Goal: Task Accomplishment & Management: Complete application form

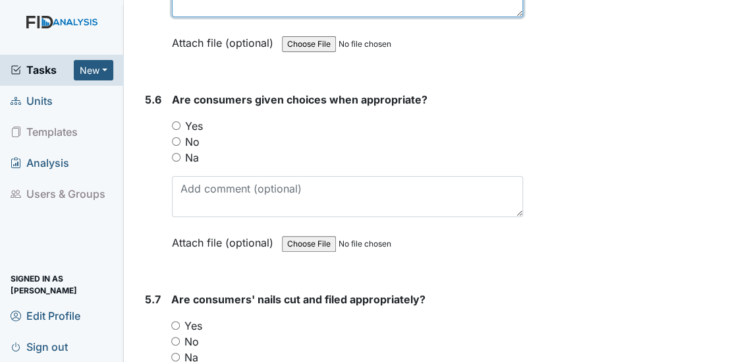
scroll to position [6861, 0]
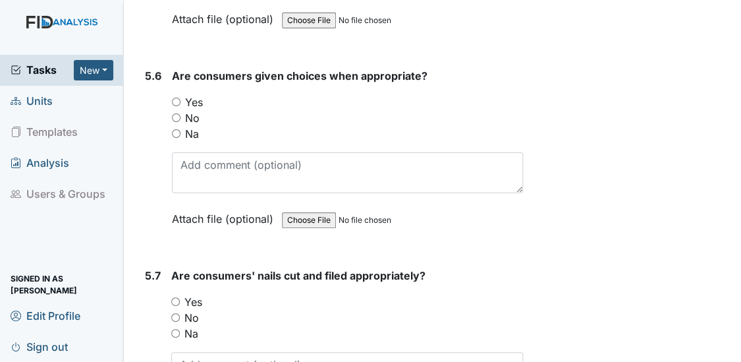
click at [175, 98] on input "Yes" at bounding box center [176, 102] width 9 height 9
radio input "true"
click at [173, 297] on input "Yes" at bounding box center [175, 301] width 9 height 9
radio input "true"
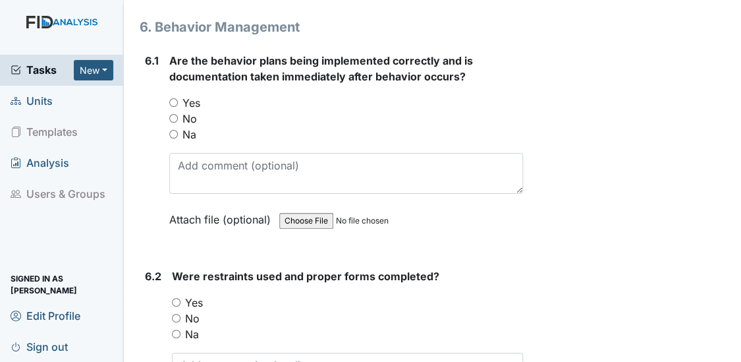
scroll to position [7317, 0]
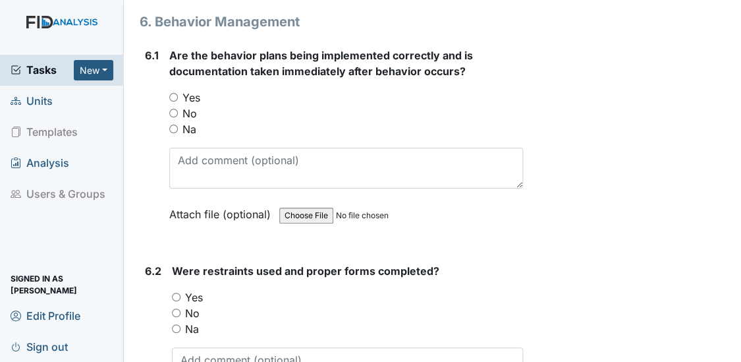
click at [172, 93] on input "Yes" at bounding box center [173, 97] width 9 height 9
radio input "true"
click at [177, 324] on input "Na" at bounding box center [176, 328] width 9 height 9
radio input "true"
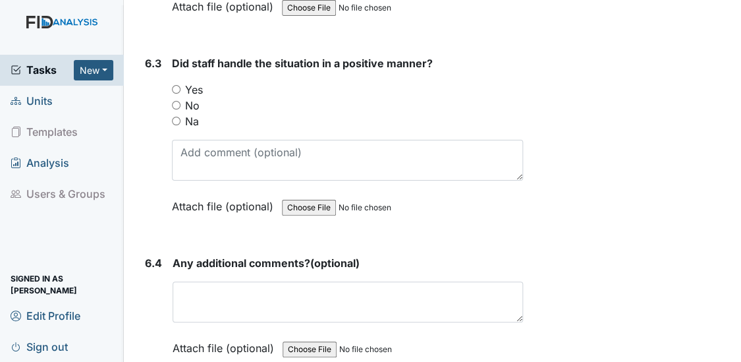
scroll to position [7732, 0]
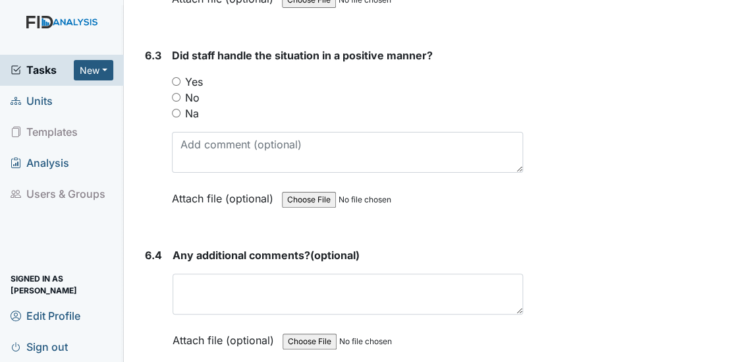
click at [173, 77] on input "Yes" at bounding box center [176, 81] width 9 height 9
radio input "true"
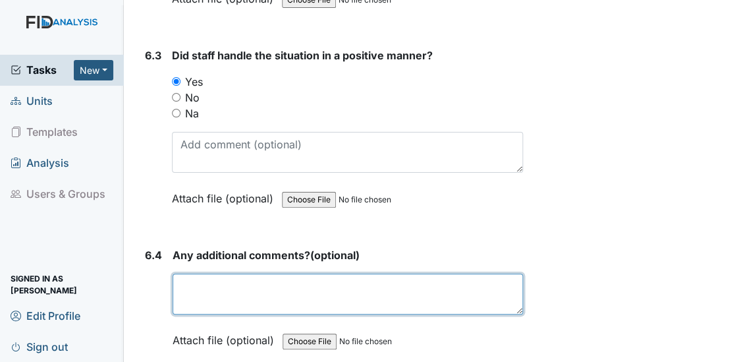
click at [204, 273] on textarea at bounding box center [348, 293] width 351 height 41
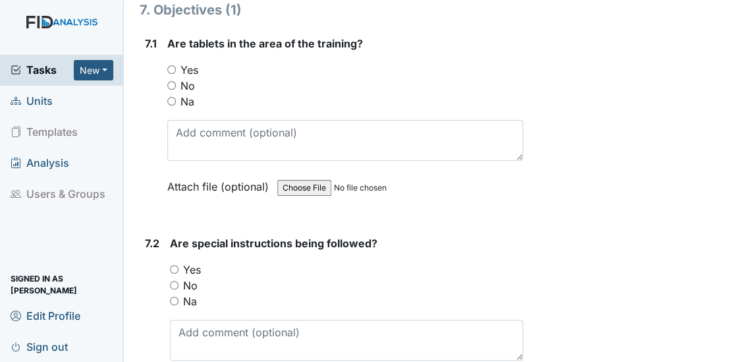
scroll to position [8123, 0]
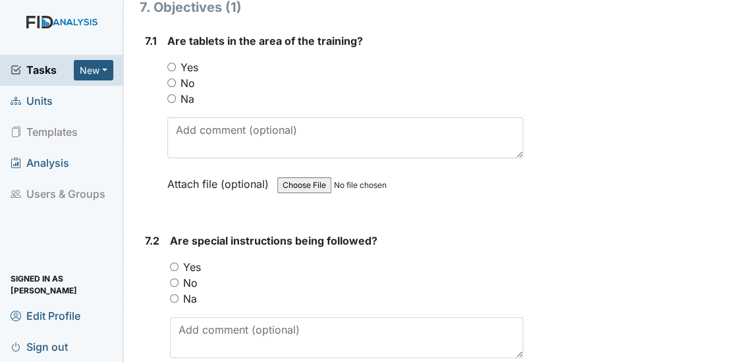
type textarea "NA"
click at [169, 94] on input "Na" at bounding box center [171, 98] width 9 height 9
radio input "true"
click at [174, 294] on input "Na" at bounding box center [174, 298] width 9 height 9
radio input "true"
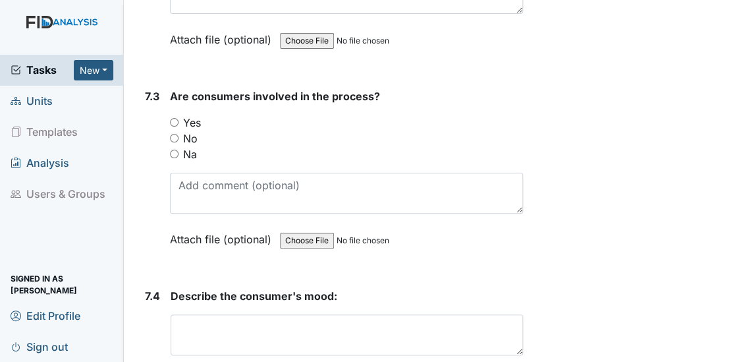
scroll to position [8515, 0]
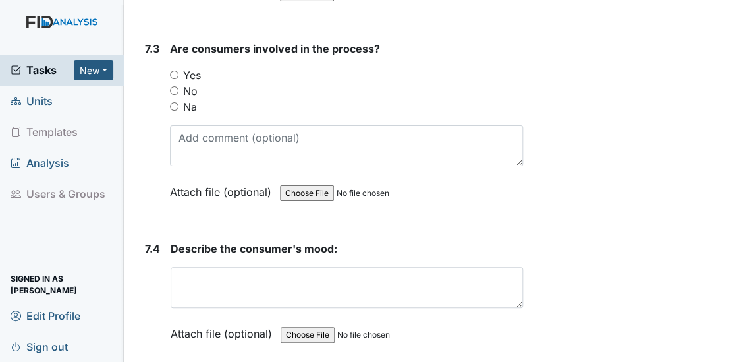
click at [173, 102] on input "Na" at bounding box center [174, 106] width 9 height 9
radio input "true"
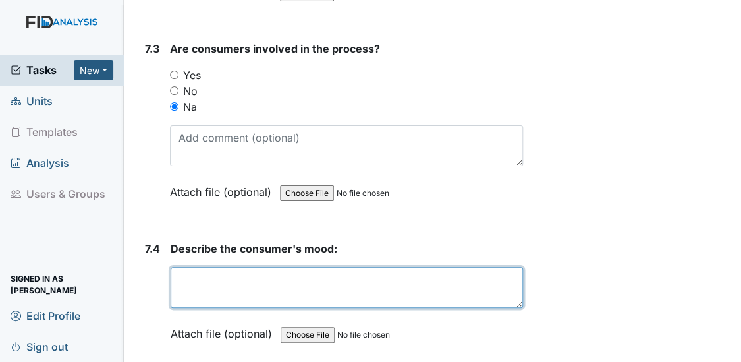
click at [182, 267] on textarea at bounding box center [347, 287] width 353 height 41
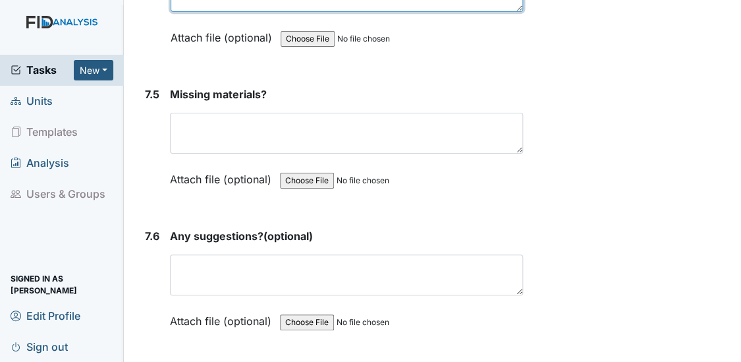
scroll to position [8834, 0]
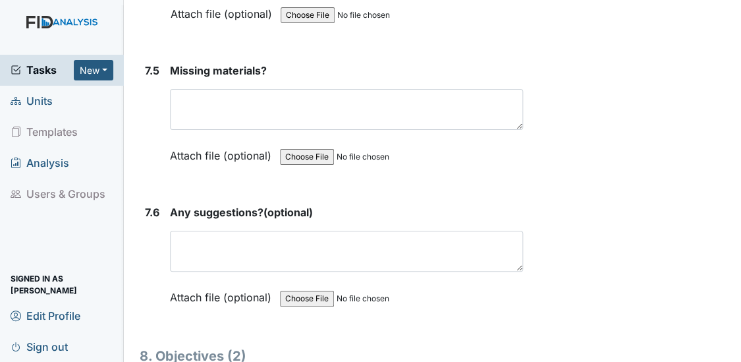
type textarea "No objectives"
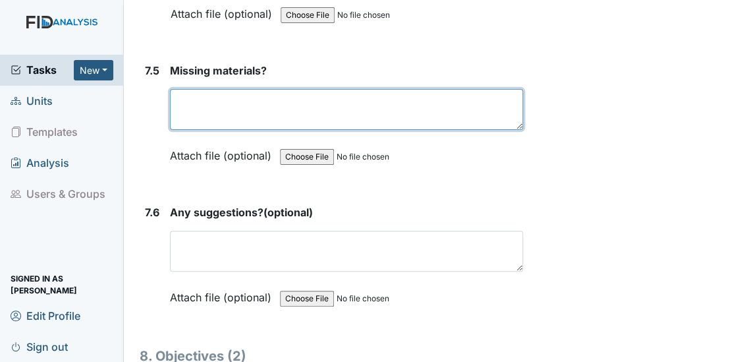
click at [211, 89] on textarea at bounding box center [347, 109] width 354 height 41
type textarea "NA"
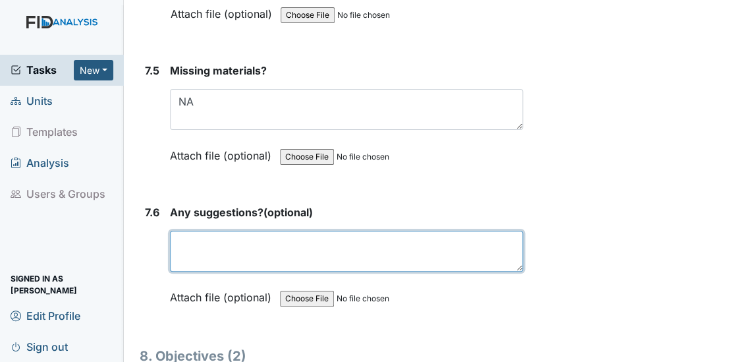
click at [191, 231] on textarea at bounding box center [347, 251] width 354 height 41
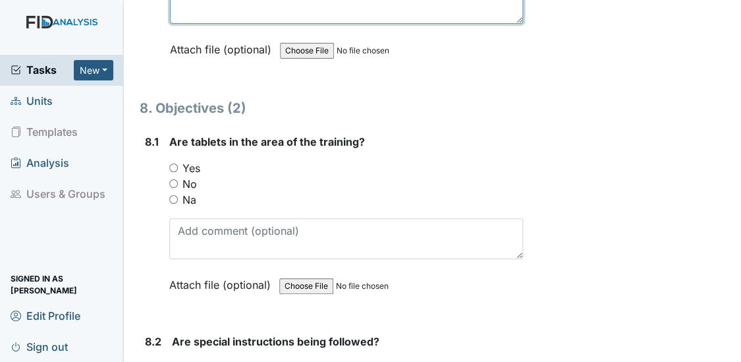
scroll to position [9138, 0]
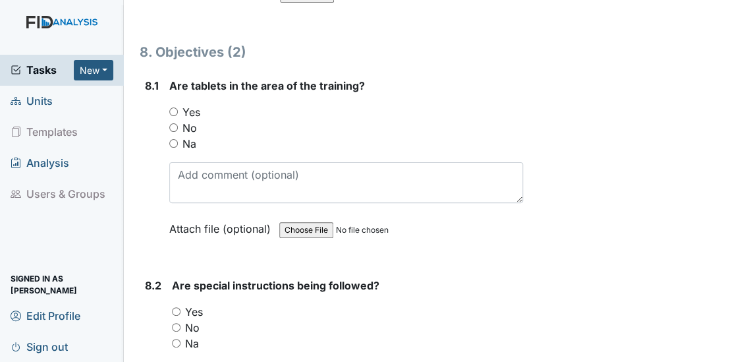
type textarea "NA"
click at [173, 139] on input "Na" at bounding box center [173, 143] width 9 height 9
radio input "true"
click at [177, 339] on input "Na" at bounding box center [176, 343] width 9 height 9
radio input "true"
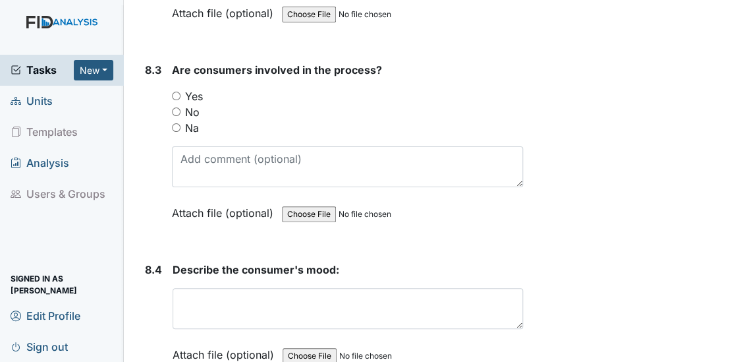
scroll to position [9562, 0]
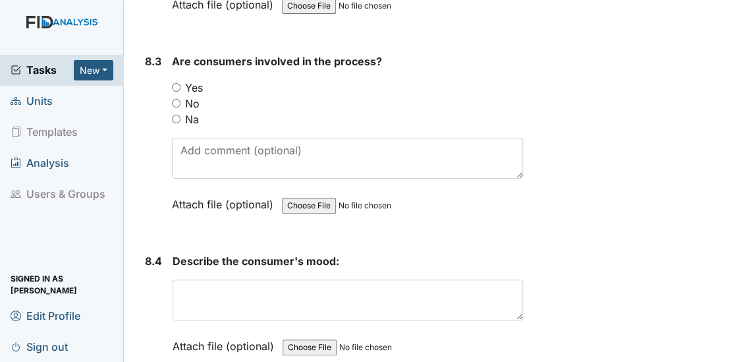
click at [173, 115] on input "Na" at bounding box center [176, 119] width 9 height 9
radio input "true"
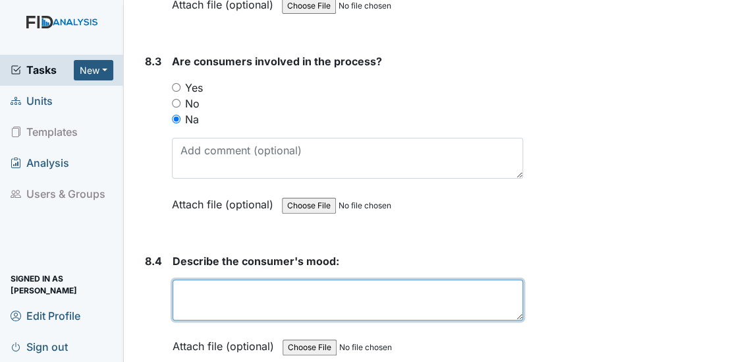
click at [200, 282] on textarea at bounding box center [348, 299] width 351 height 41
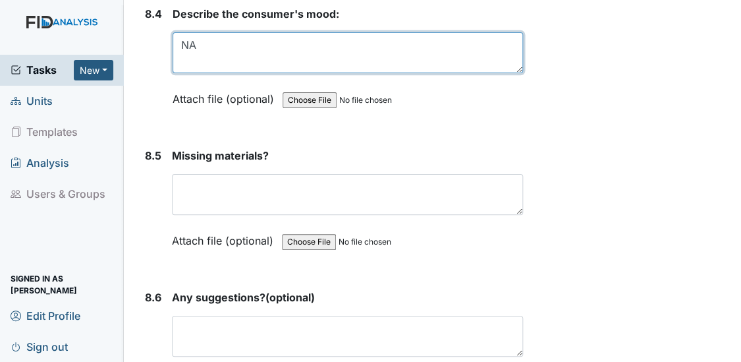
scroll to position [9881, 0]
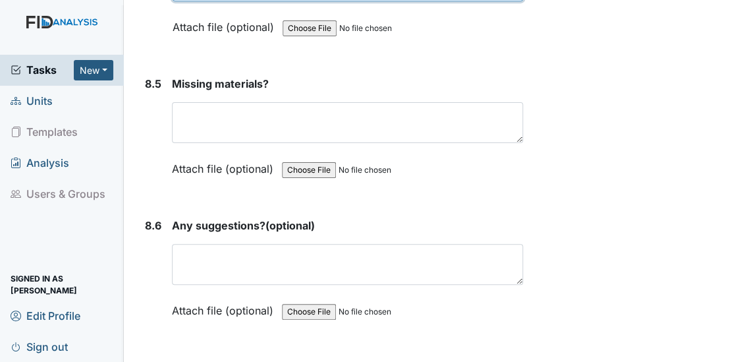
type textarea "NA"
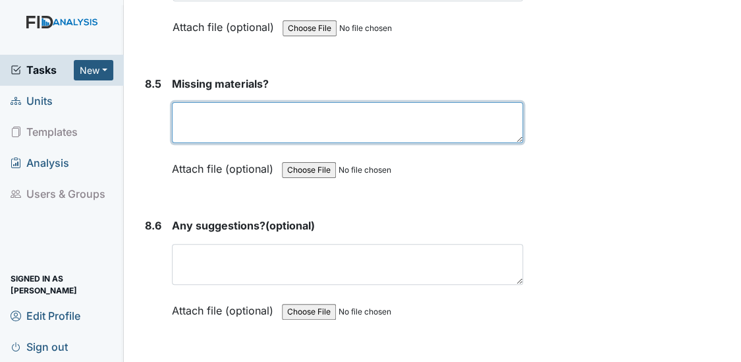
click at [194, 102] on textarea at bounding box center [348, 122] width 352 height 41
type textarea "NA"
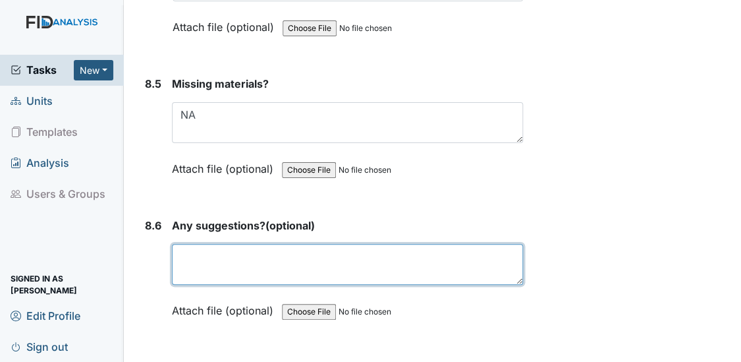
click at [233, 244] on textarea at bounding box center [348, 264] width 352 height 41
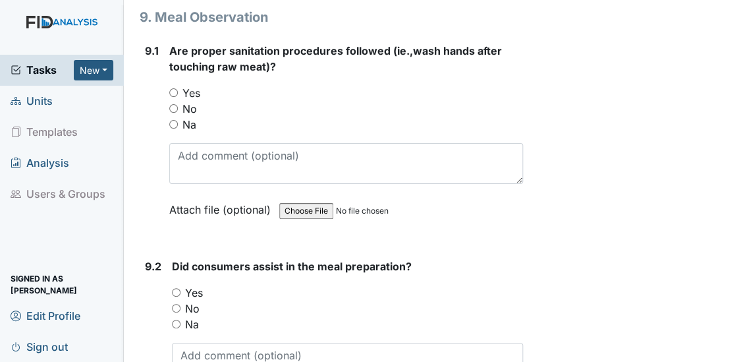
scroll to position [10240, 0]
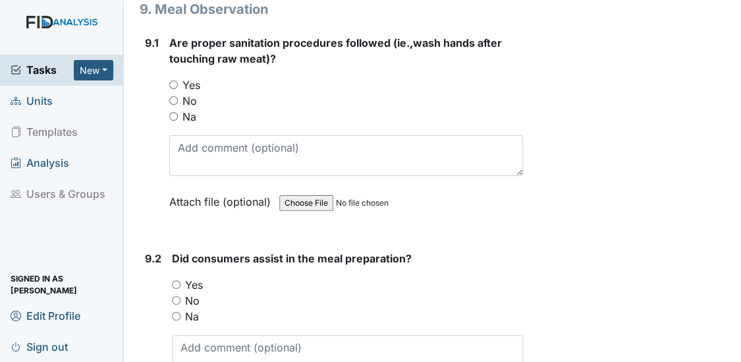
type textarea "NA"
click at [169, 80] on input "Yes" at bounding box center [173, 84] width 9 height 9
radio input "true"
click at [174, 280] on input "Yes" at bounding box center [176, 284] width 9 height 9
radio input "true"
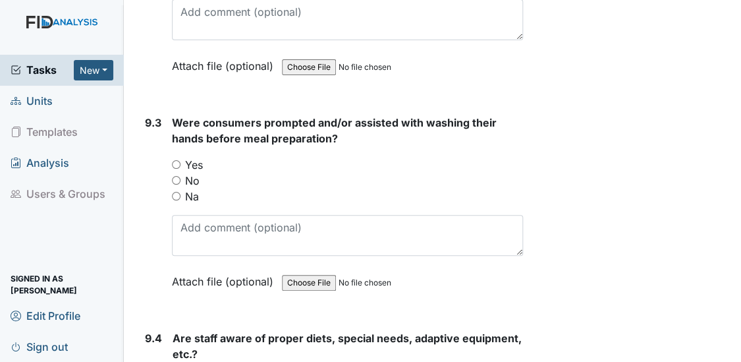
scroll to position [10631, 0]
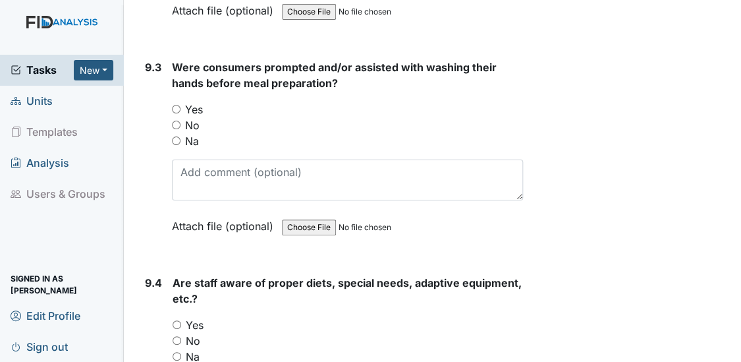
click at [173, 105] on input "Yes" at bounding box center [176, 109] width 9 height 9
radio input "true"
click at [176, 320] on input "Yes" at bounding box center [177, 324] width 9 height 9
radio input "true"
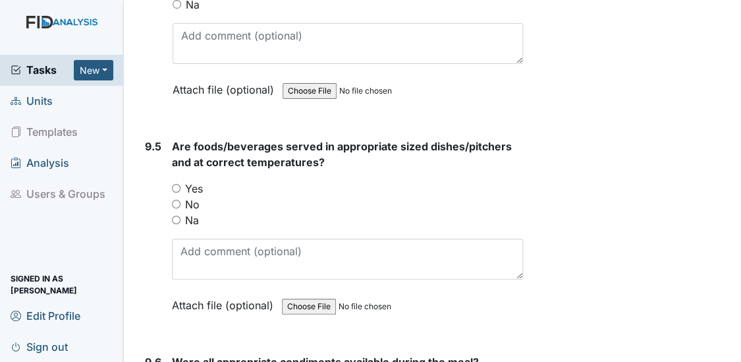
scroll to position [11079, 0]
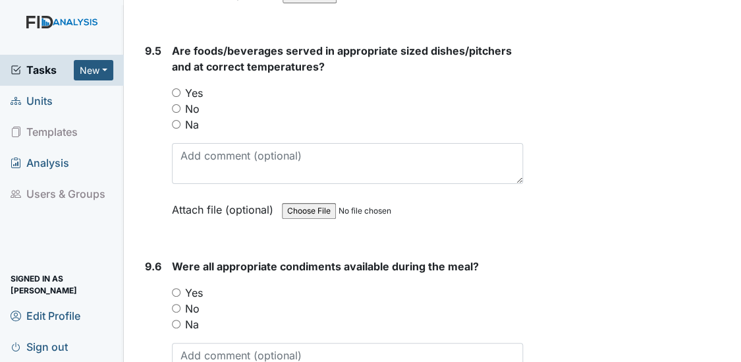
click at [178, 88] on input "Yes" at bounding box center [176, 92] width 9 height 9
radio input "true"
click at [173, 288] on input "Yes" at bounding box center [176, 292] width 9 height 9
radio input "true"
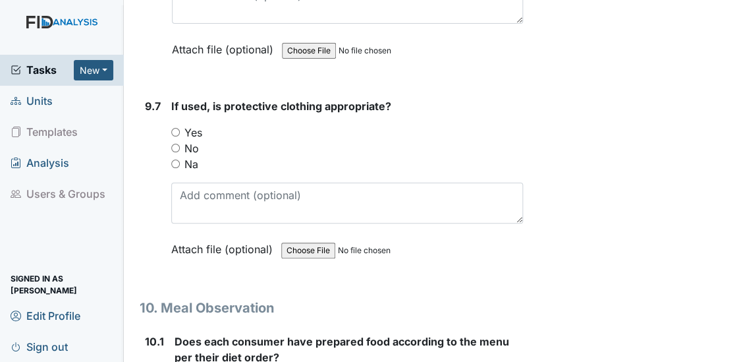
scroll to position [11486, 0]
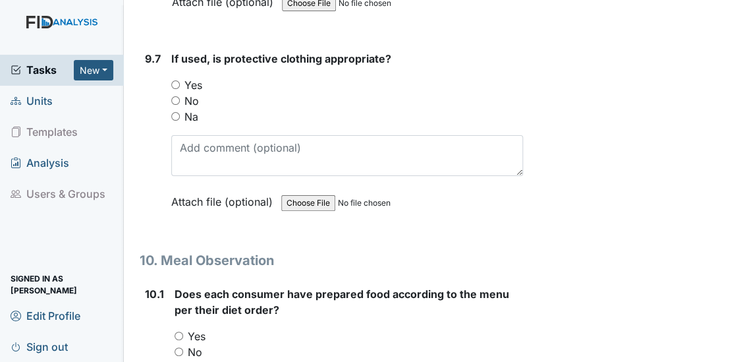
click at [175, 80] on input "Yes" at bounding box center [175, 84] width 9 height 9
radio input "true"
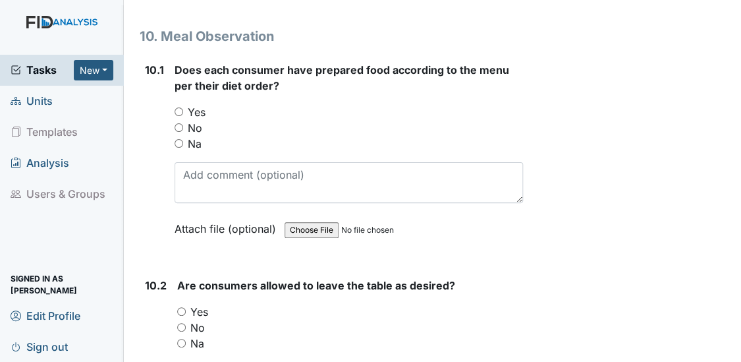
scroll to position [11734, 0]
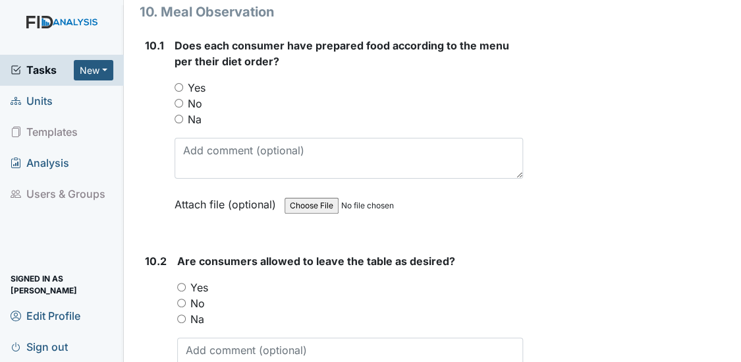
click at [177, 83] on input "Yes" at bounding box center [179, 87] width 9 height 9
radio input "true"
click at [179, 283] on input "Yes" at bounding box center [181, 287] width 9 height 9
radio input "true"
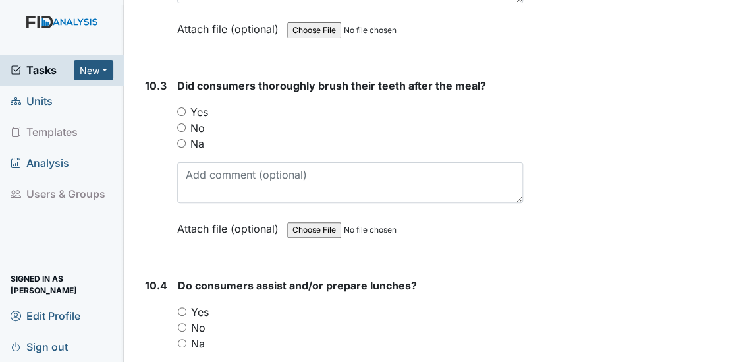
scroll to position [12133, 0]
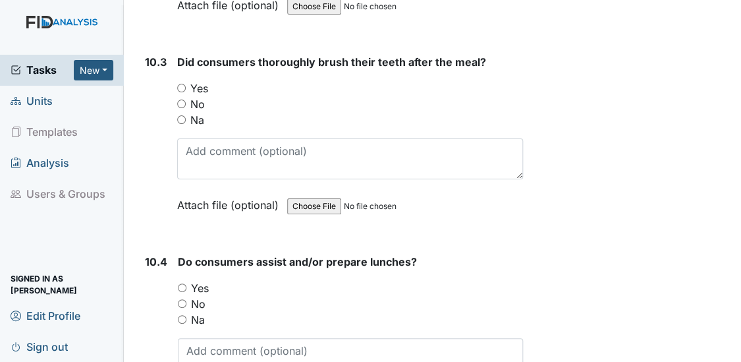
click at [180, 84] on input "Yes" at bounding box center [181, 88] width 9 height 9
radio input "true"
click at [180, 280] on div "Yes" at bounding box center [351, 288] width 346 height 16
click at [180, 283] on input "Yes" at bounding box center [182, 287] width 9 height 9
radio input "true"
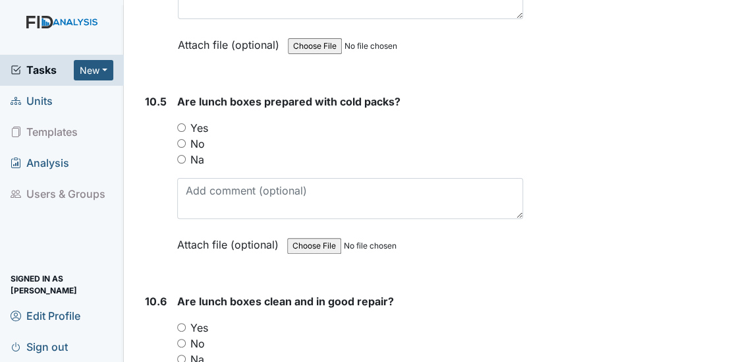
scroll to position [12533, 0]
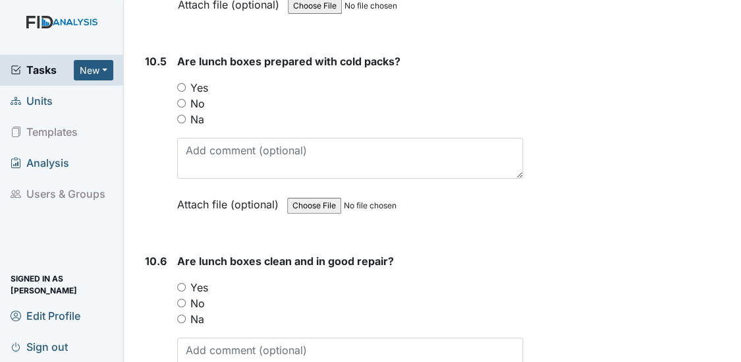
click at [181, 115] on input "Na" at bounding box center [181, 119] width 9 height 9
radio input "true"
click at [178, 283] on input "Yes" at bounding box center [181, 287] width 9 height 9
radio input "true"
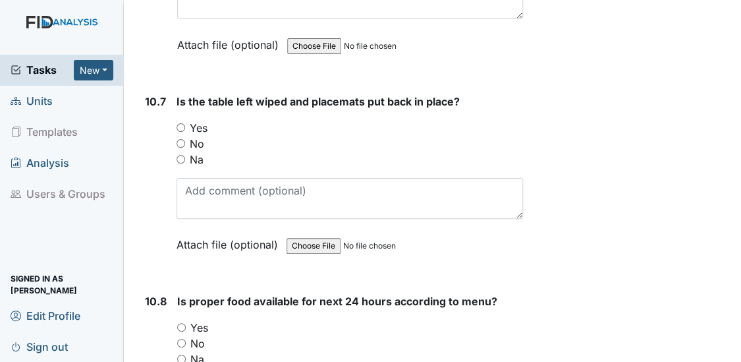
scroll to position [12908, 0]
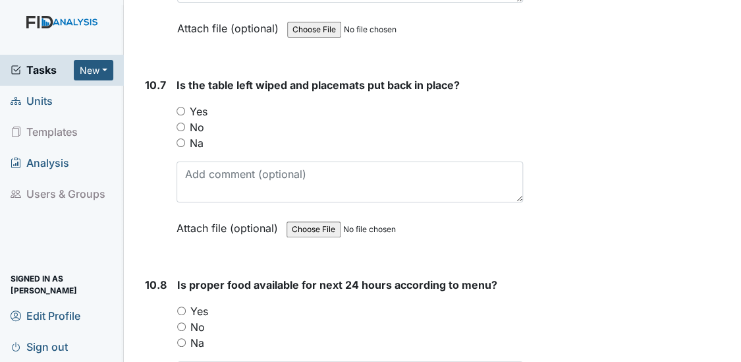
click at [182, 107] on input "Yes" at bounding box center [181, 111] width 9 height 9
radio input "true"
click at [181, 306] on input "Yes" at bounding box center [181, 310] width 9 height 9
radio input "true"
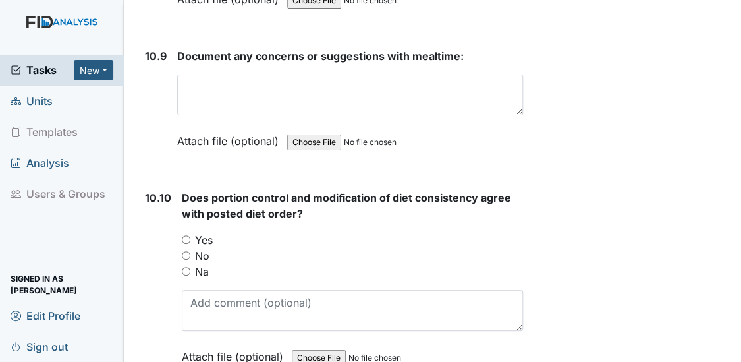
scroll to position [13331, 0]
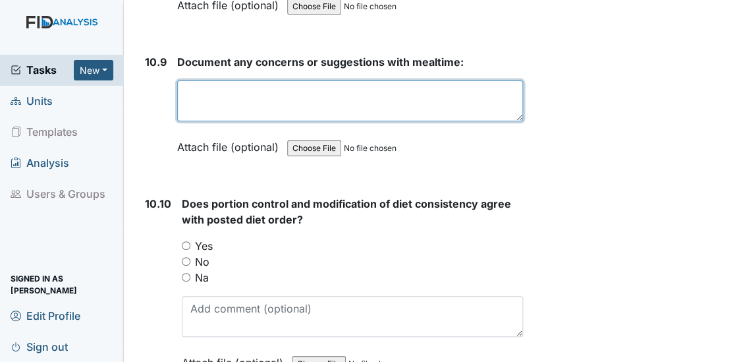
click at [303, 80] on textarea at bounding box center [350, 100] width 347 height 41
type textarea "None"
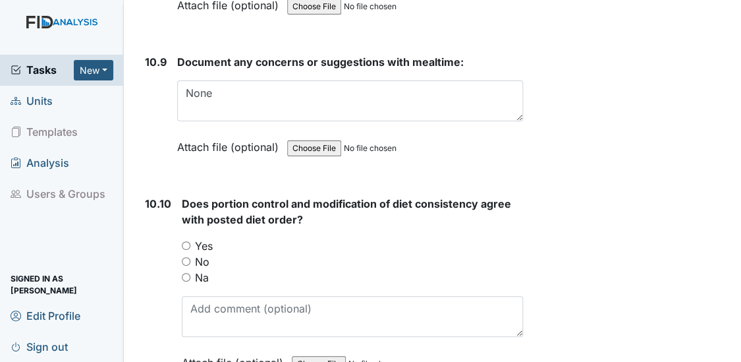
click at [183, 241] on input "Yes" at bounding box center [186, 245] width 9 height 9
radio input "true"
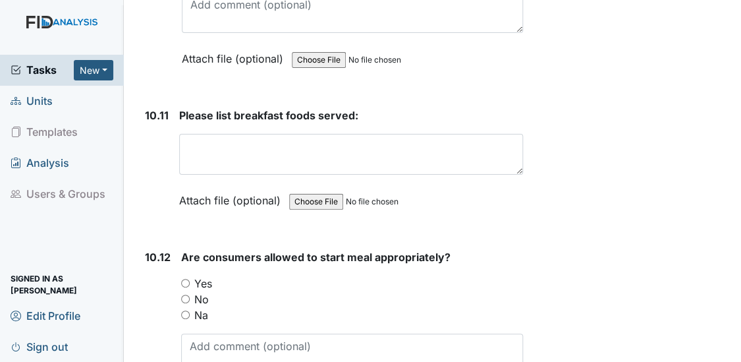
scroll to position [13659, 0]
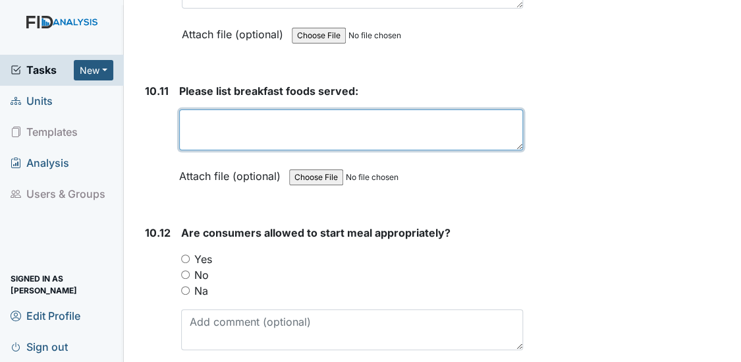
click at [187, 109] on textarea at bounding box center [351, 129] width 345 height 41
type textarea "Bacon Egg Jelly Muffin Water Juice Milk"
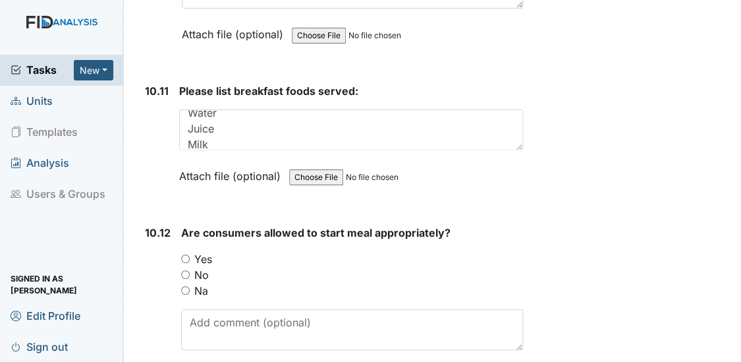
click at [184, 254] on input "Yes" at bounding box center [185, 258] width 9 height 9
radio input "true"
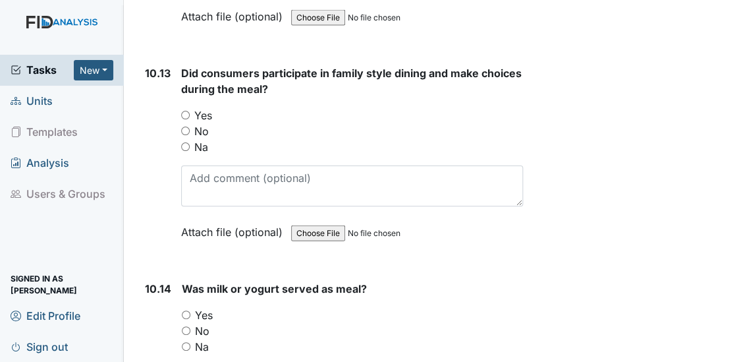
scroll to position [14035, 0]
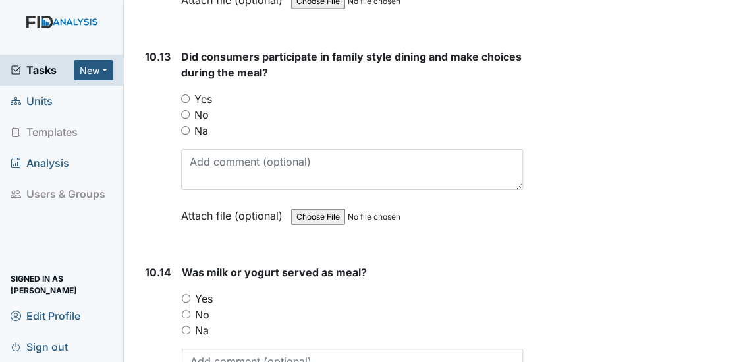
click at [185, 94] on input "Yes" at bounding box center [185, 98] width 9 height 9
radio input "true"
click at [184, 294] on input "Yes" at bounding box center [186, 298] width 9 height 9
radio input "true"
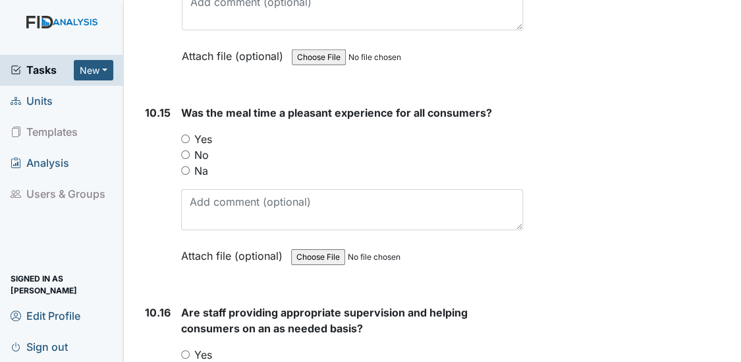
scroll to position [14442, 0]
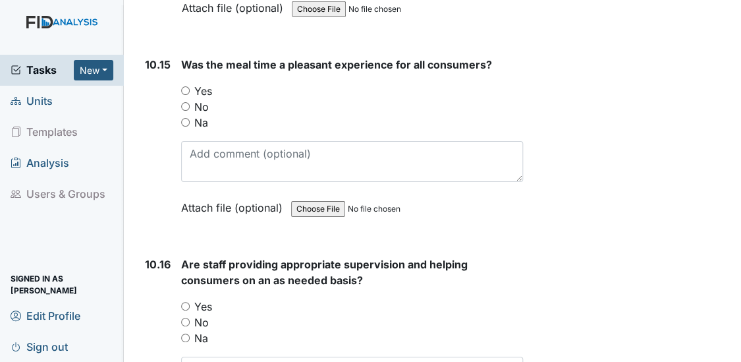
click at [183, 86] on input "Yes" at bounding box center [185, 90] width 9 height 9
radio input "true"
click at [185, 302] on input "Yes" at bounding box center [185, 306] width 9 height 9
radio input "true"
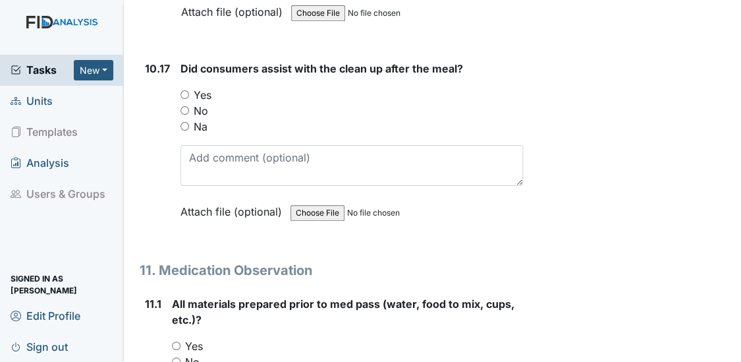
scroll to position [14849, 0]
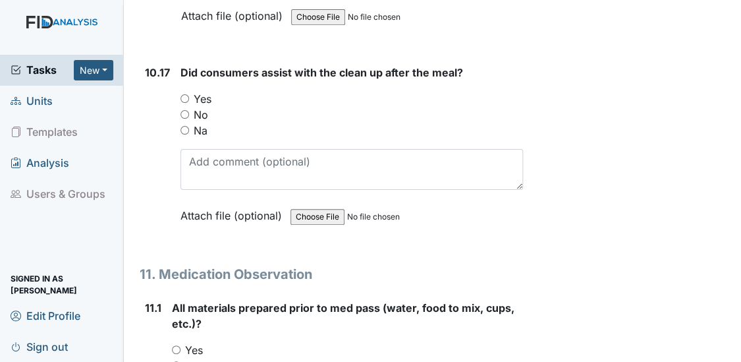
click at [183, 94] on input "Yes" at bounding box center [185, 98] width 9 height 9
radio input "true"
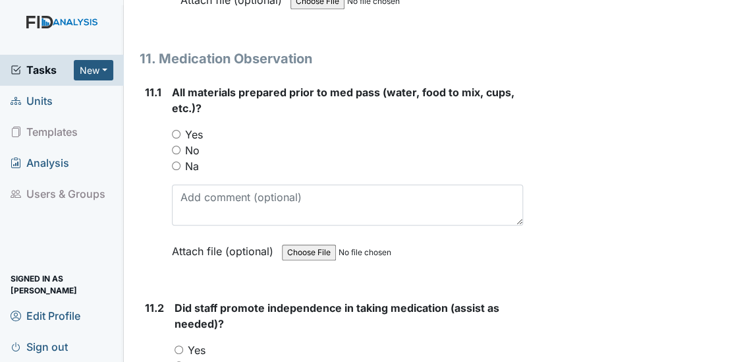
scroll to position [15097, 0]
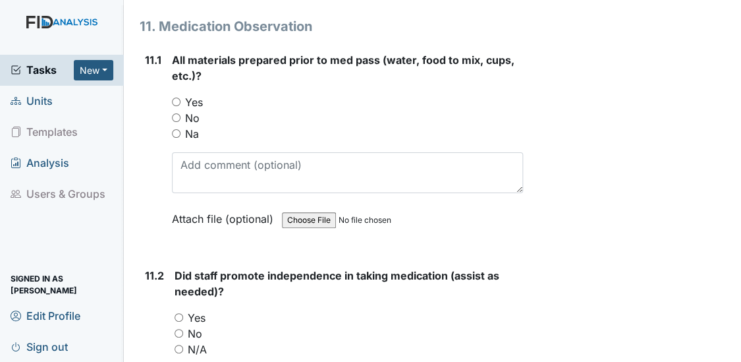
click at [176, 98] on input "Yes" at bounding box center [176, 102] width 9 height 9
radio input "true"
click at [179, 313] on input "Yes" at bounding box center [179, 317] width 9 height 9
radio input "true"
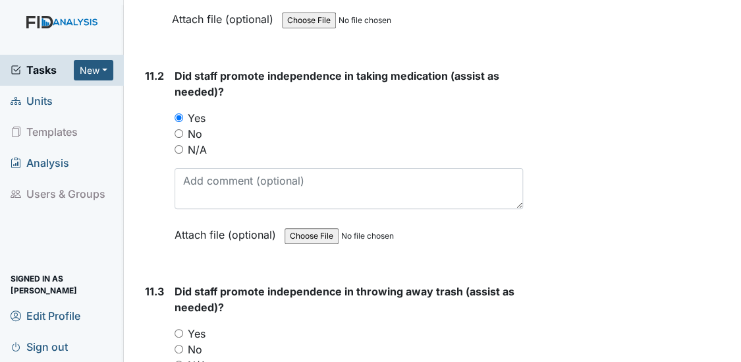
scroll to position [15321, 0]
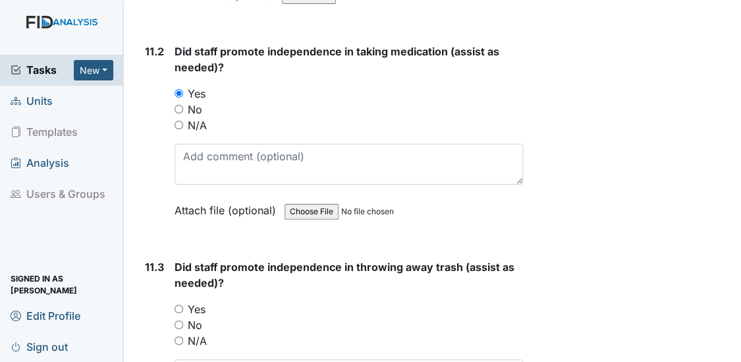
click at [175, 304] on input "Yes" at bounding box center [179, 308] width 9 height 9
radio input "true"
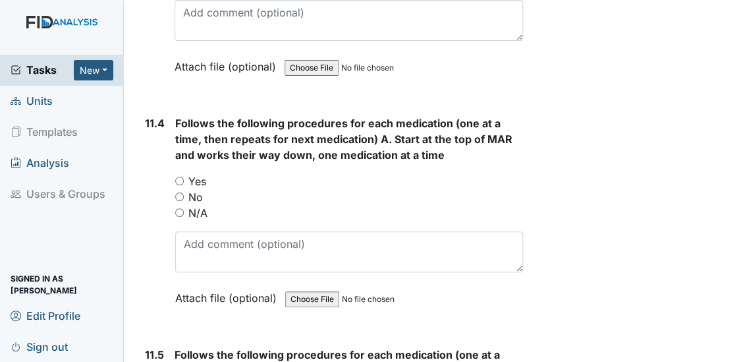
scroll to position [15728, 0]
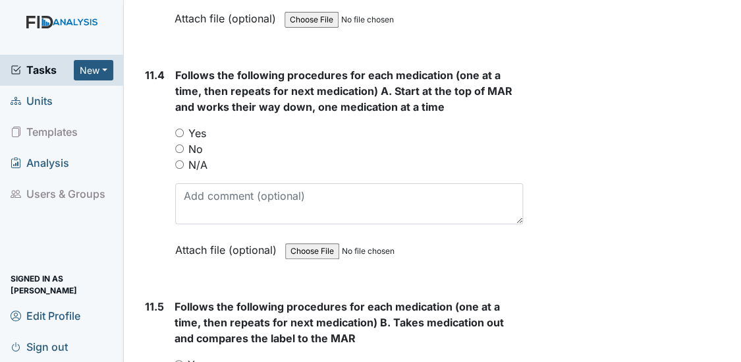
click at [178, 128] on input "Yes" at bounding box center [179, 132] width 9 height 9
radio input "true"
click at [176, 360] on input "Yes" at bounding box center [179, 364] width 9 height 9
radio input "true"
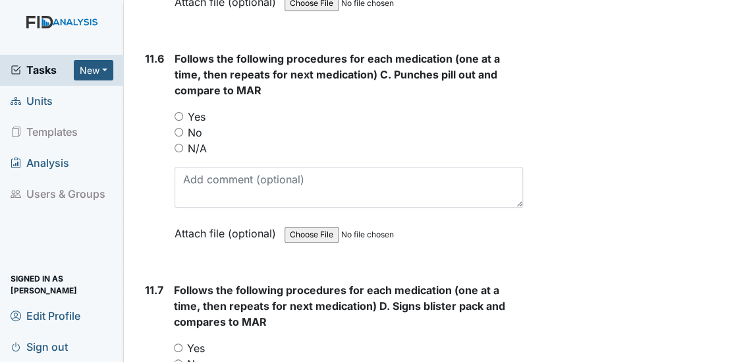
scroll to position [16263, 0]
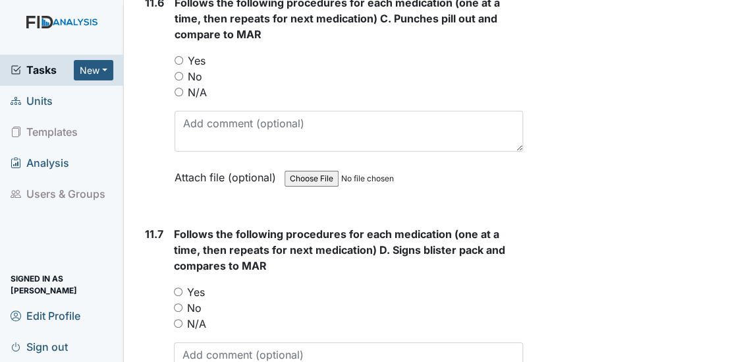
click at [176, 56] on input "Yes" at bounding box center [179, 60] width 9 height 9
radio input "true"
click at [175, 287] on input "Yes" at bounding box center [178, 291] width 9 height 9
radio input "true"
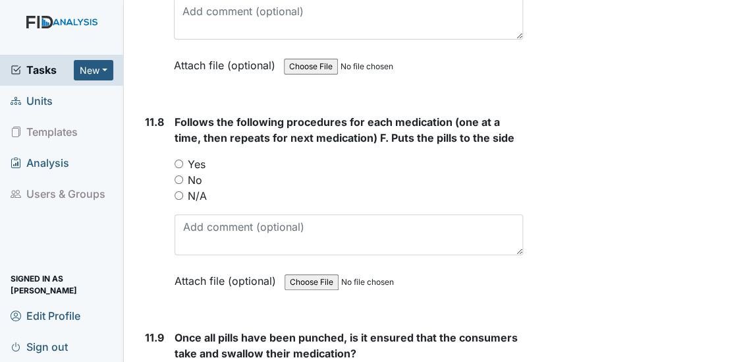
scroll to position [16646, 0]
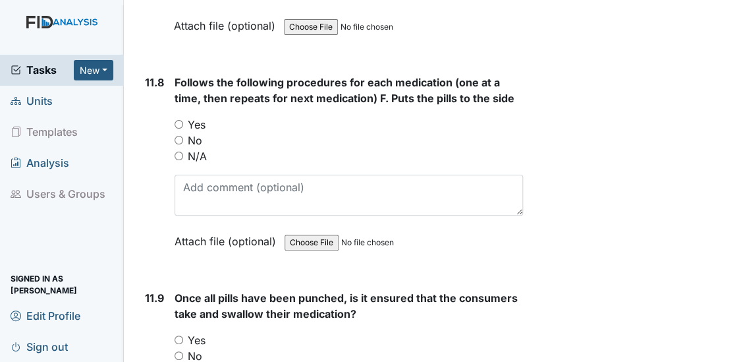
click at [178, 120] on input "Yes" at bounding box center [179, 124] width 9 height 9
radio input "true"
click at [179, 335] on input "Yes" at bounding box center [179, 339] width 9 height 9
radio input "true"
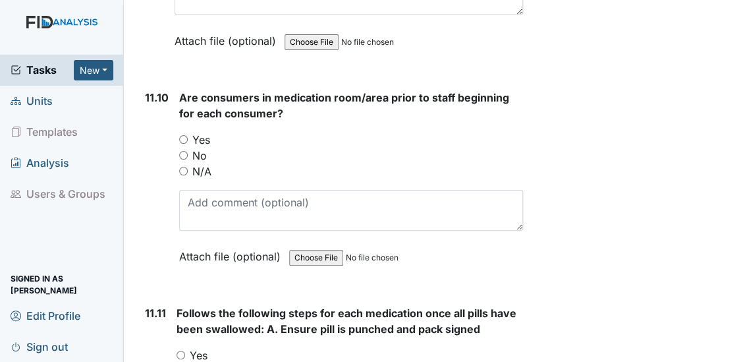
scroll to position [17086, 0]
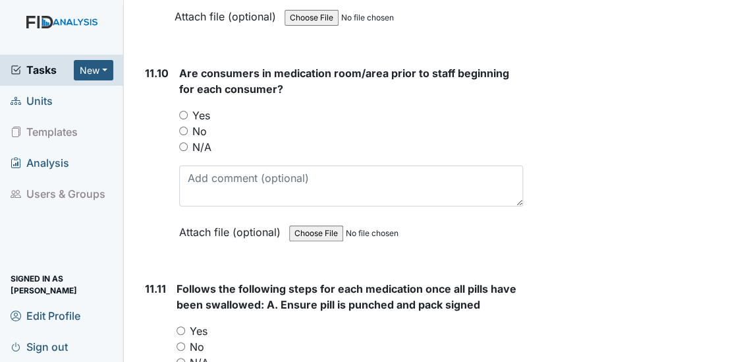
click at [183, 111] on input "Yes" at bounding box center [183, 115] width 9 height 9
radio input "true"
click at [178, 326] on input "Yes" at bounding box center [181, 330] width 9 height 9
radio input "true"
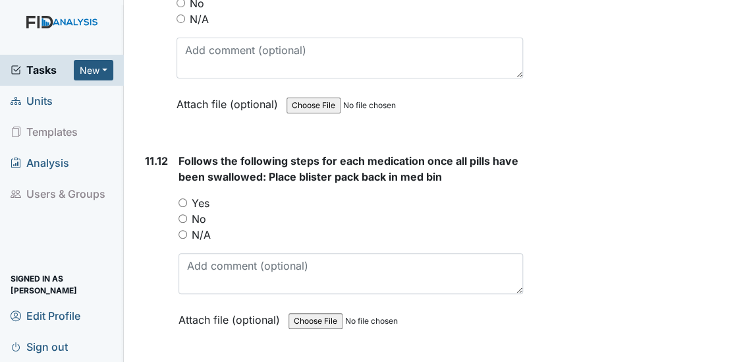
scroll to position [17517, 0]
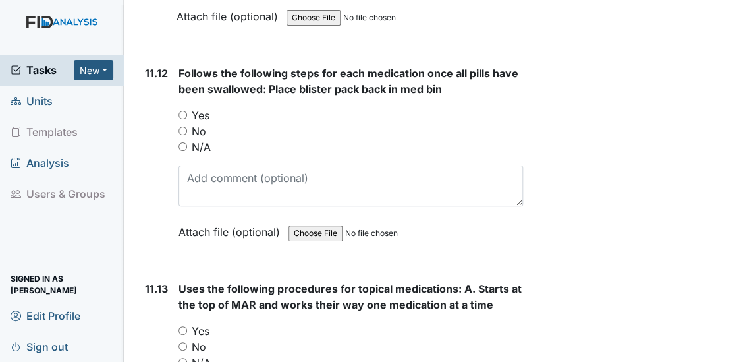
click at [182, 111] on input "Yes" at bounding box center [183, 115] width 9 height 9
radio input "true"
click at [185, 326] on input "Yes" at bounding box center [183, 330] width 9 height 9
radio input "true"
click at [185, 326] on input "Yes" at bounding box center [183, 330] width 9 height 9
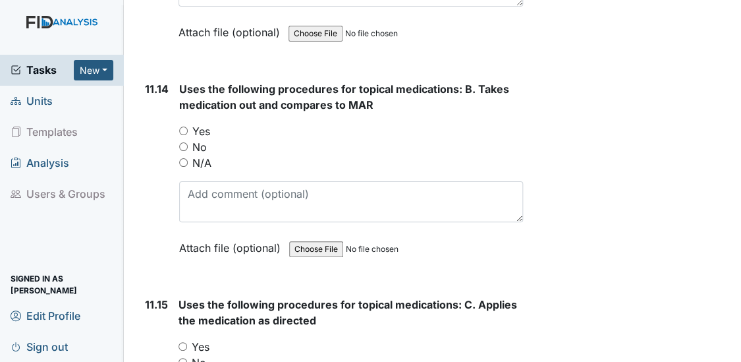
scroll to position [17941, 0]
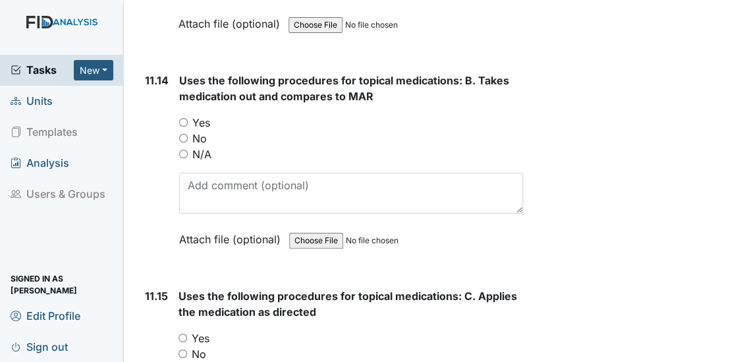
click at [183, 118] on input "Yes" at bounding box center [183, 122] width 9 height 9
radio input "true"
click at [181, 333] on input "Yes" at bounding box center [183, 337] width 9 height 9
radio input "true"
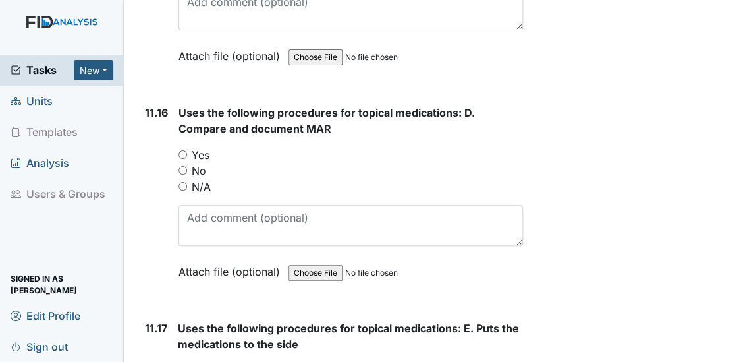
scroll to position [18396, 0]
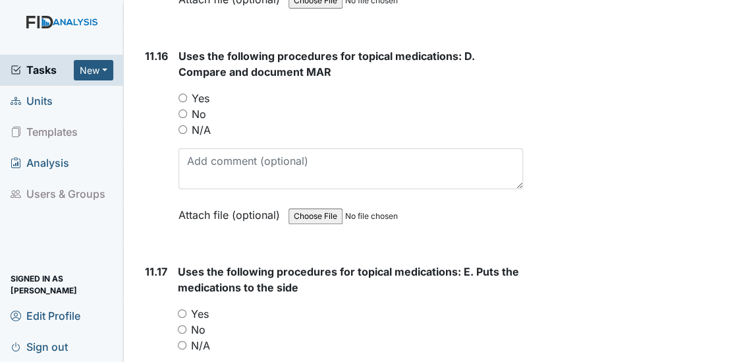
click at [183, 94] on input "Yes" at bounding box center [183, 98] width 9 height 9
radio input "true"
click at [180, 309] on input "Yes" at bounding box center [182, 313] width 9 height 9
radio input "true"
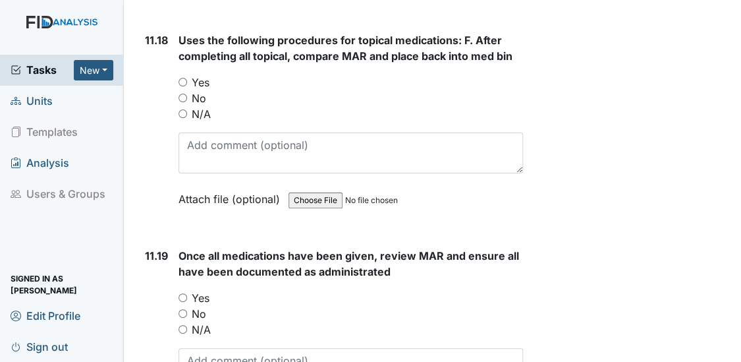
scroll to position [18852, 0]
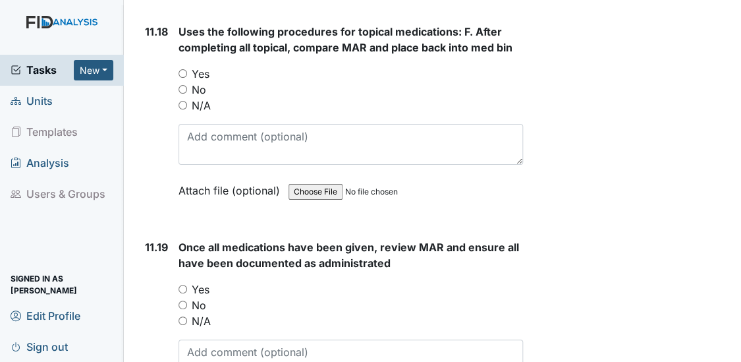
click at [181, 69] on input "Yes" at bounding box center [183, 73] width 9 height 9
radio input "true"
click at [183, 285] on input "Yes" at bounding box center [183, 289] width 9 height 9
radio input "true"
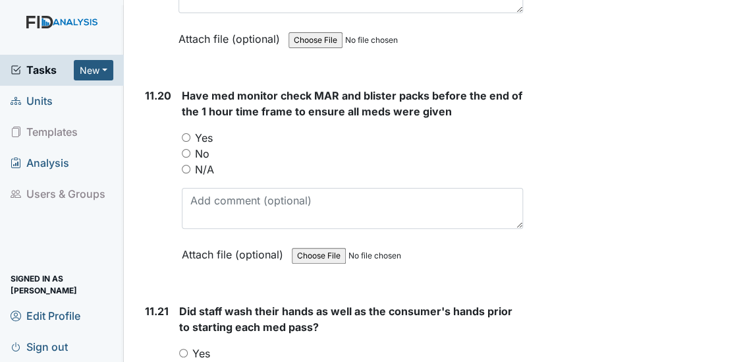
scroll to position [19242, 0]
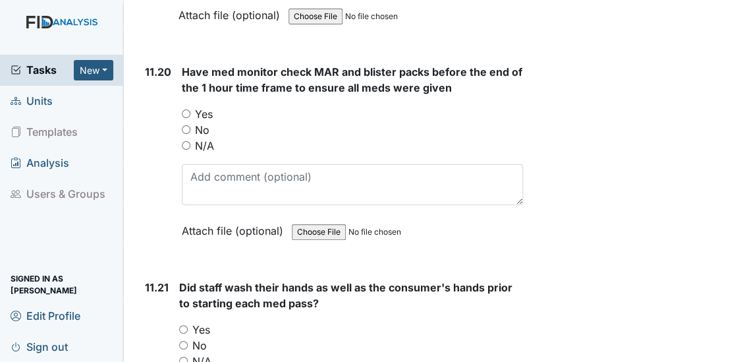
click at [181, 325] on input "Yes" at bounding box center [183, 329] width 9 height 9
radio input "true"
click at [183, 109] on input "Yes" at bounding box center [186, 113] width 9 height 9
radio input "true"
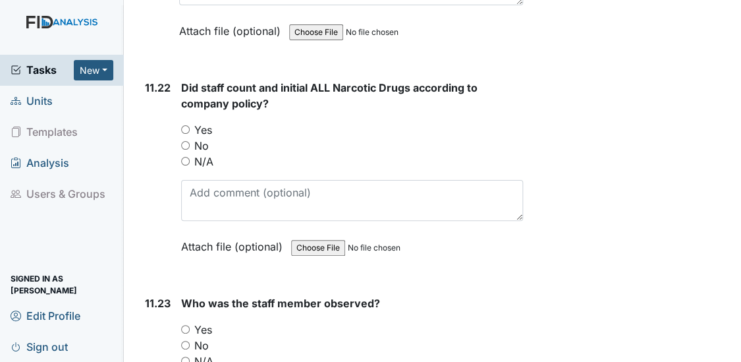
scroll to position [19682, 0]
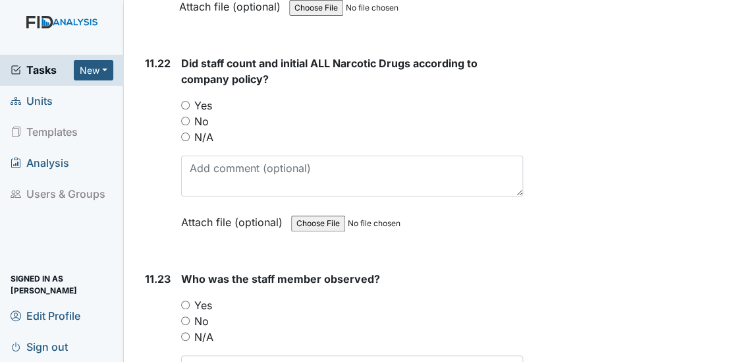
click at [183, 101] on input "Yes" at bounding box center [185, 105] width 9 height 9
radio input "true"
click at [186, 300] on input "Yes" at bounding box center [185, 304] width 9 height 9
radio input "true"
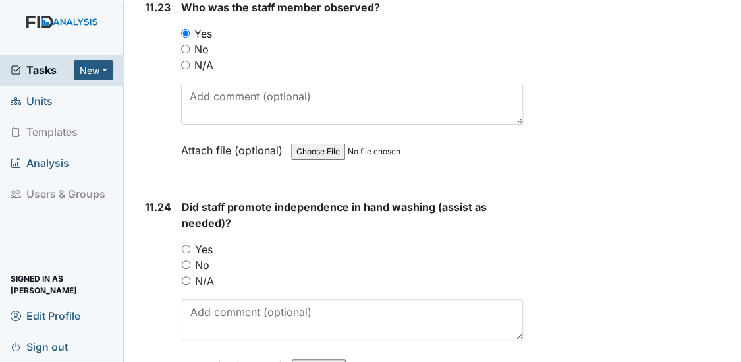
scroll to position [19978, 0]
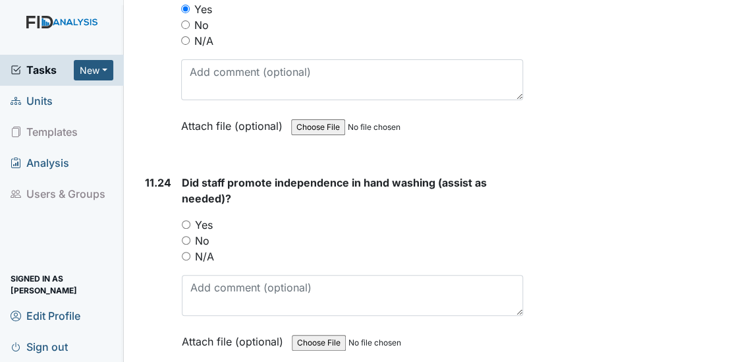
click at [186, 220] on input "Yes" at bounding box center [186, 224] width 9 height 9
radio input "true"
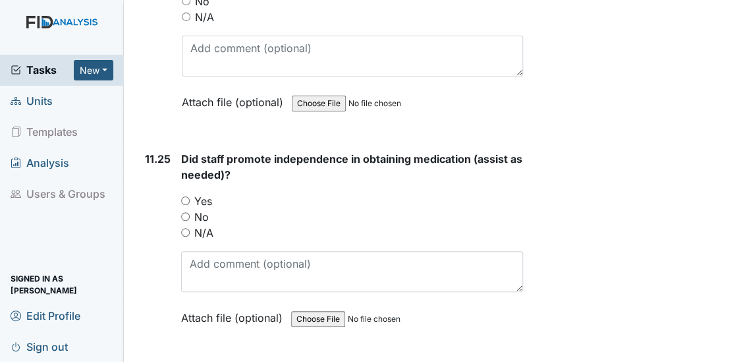
scroll to position [20290, 0]
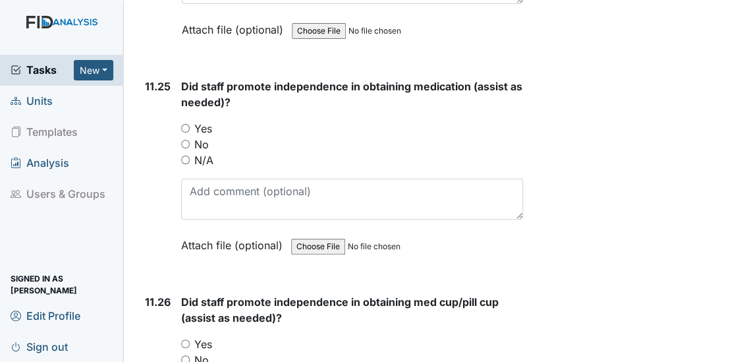
click at [184, 124] on input "Yes" at bounding box center [185, 128] width 9 height 9
radio input "true"
click at [185, 339] on input "Yes" at bounding box center [185, 343] width 9 height 9
radio input "true"
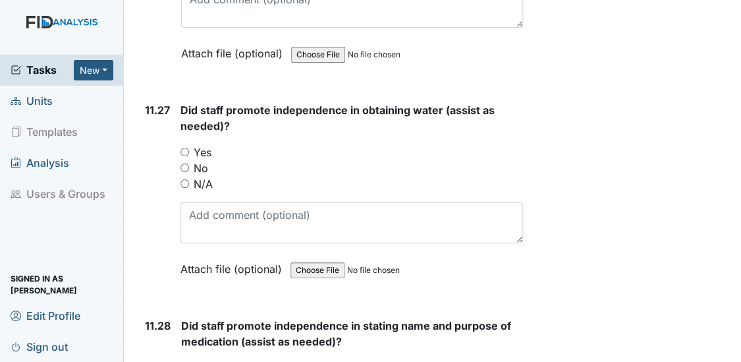
scroll to position [20721, 0]
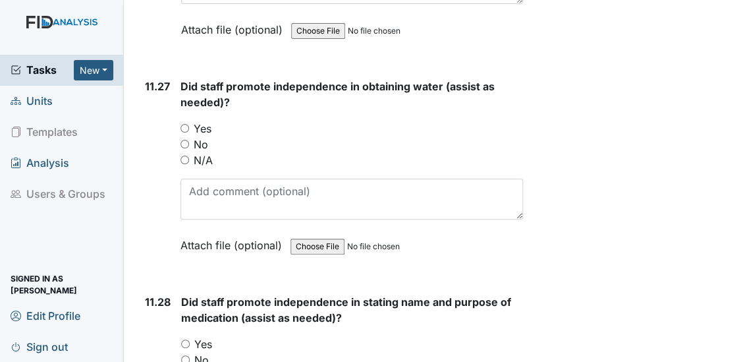
click at [183, 124] on input "Yes" at bounding box center [185, 128] width 9 height 9
radio input "true"
click at [185, 339] on input "Yes" at bounding box center [185, 343] width 9 height 9
radio input "true"
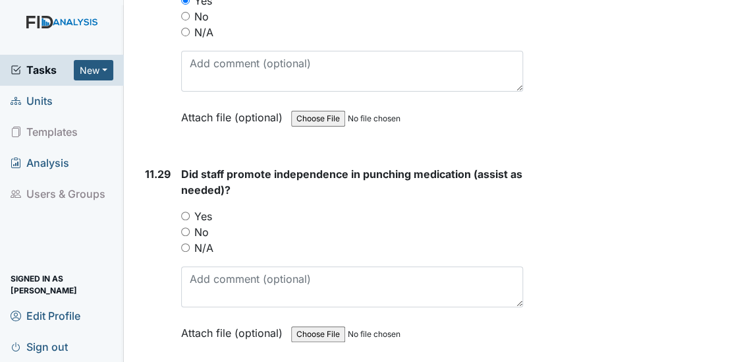
scroll to position [21136, 0]
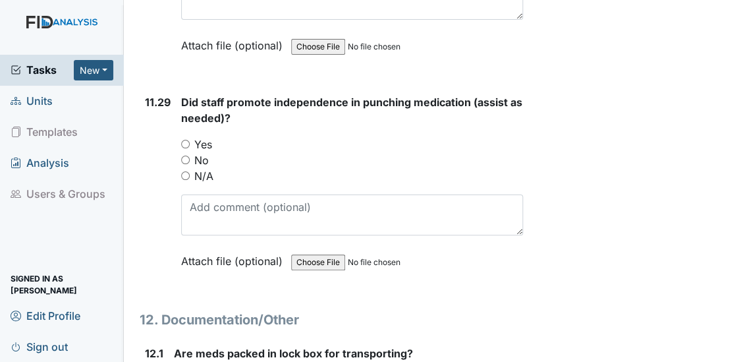
click at [186, 140] on input "Yes" at bounding box center [185, 144] width 9 height 9
radio input "true"
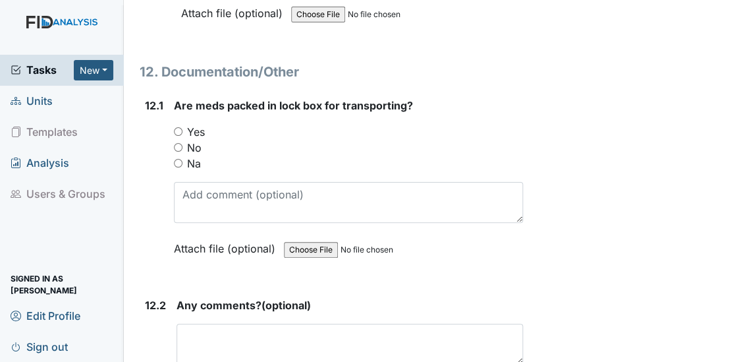
scroll to position [21408, 0]
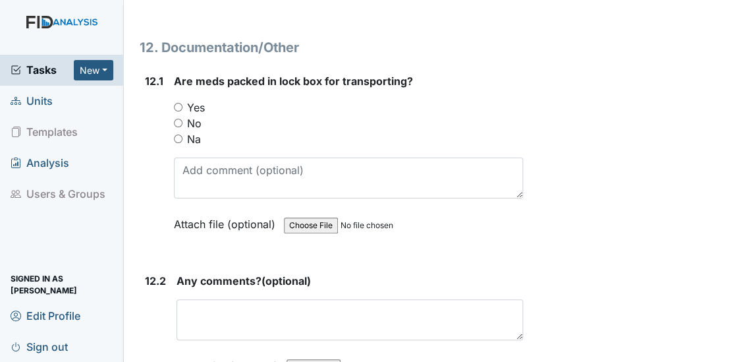
click at [178, 134] on input "Na" at bounding box center [178, 138] width 9 height 9
radio input "true"
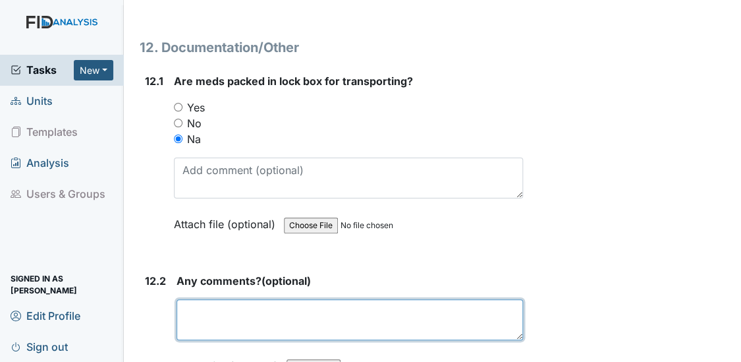
click at [208, 299] on textarea at bounding box center [350, 319] width 347 height 41
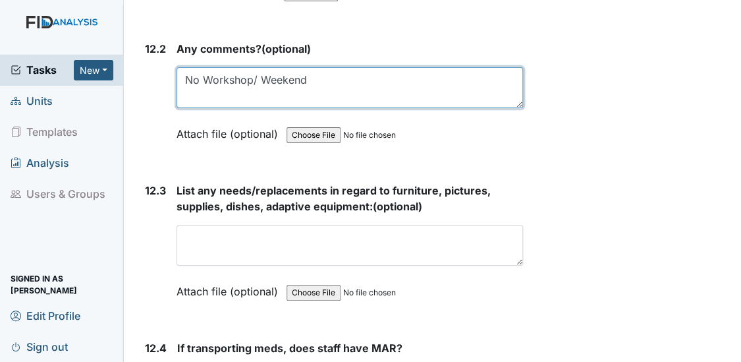
scroll to position [21727, 0]
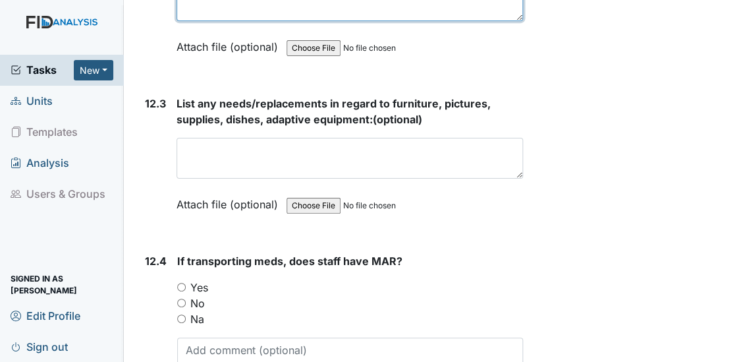
type textarea "No Workshop/ Weekend"
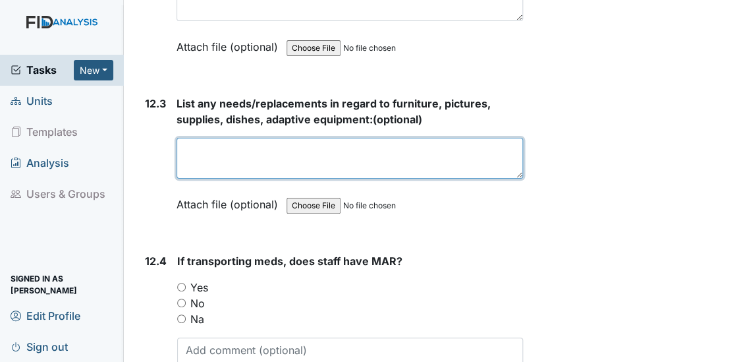
click at [209, 138] on textarea at bounding box center [350, 158] width 347 height 41
type textarea "no"
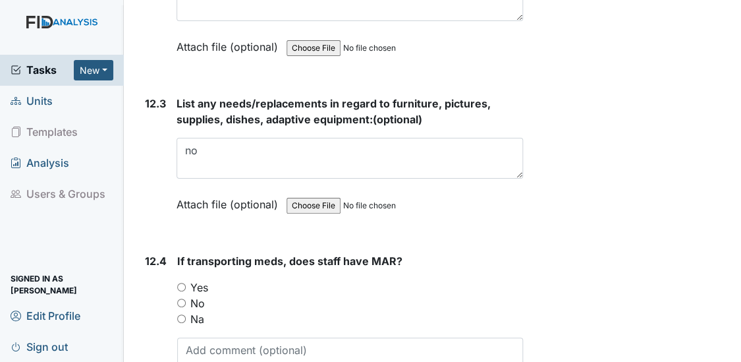
click at [183, 314] on input "Na" at bounding box center [181, 318] width 9 height 9
radio input "true"
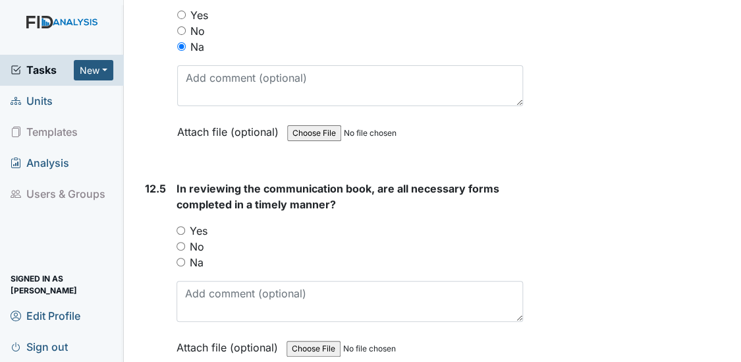
scroll to position [22110, 0]
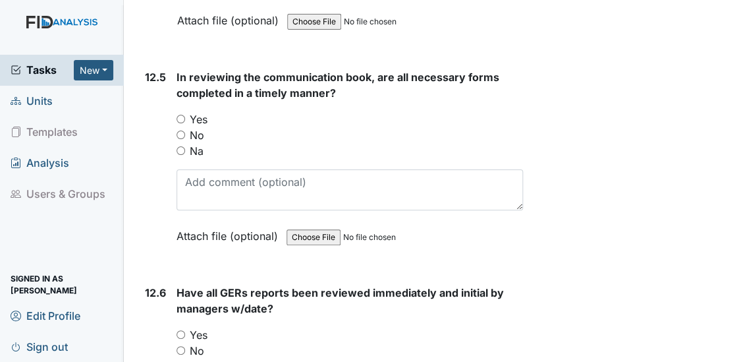
click at [181, 115] on input "Yes" at bounding box center [181, 119] width 9 height 9
radio input "true"
click at [181, 330] on input "Yes" at bounding box center [181, 334] width 9 height 9
radio input "true"
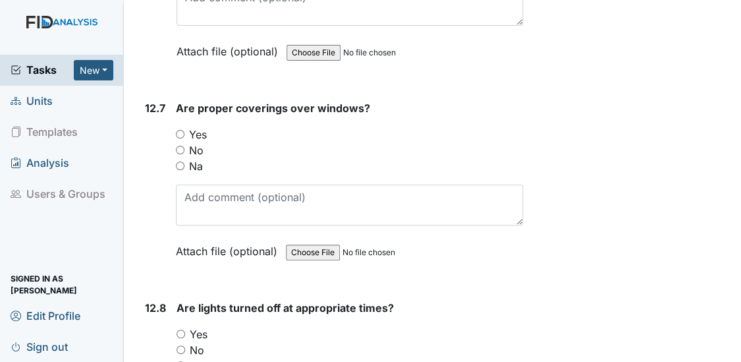
scroll to position [22526, 0]
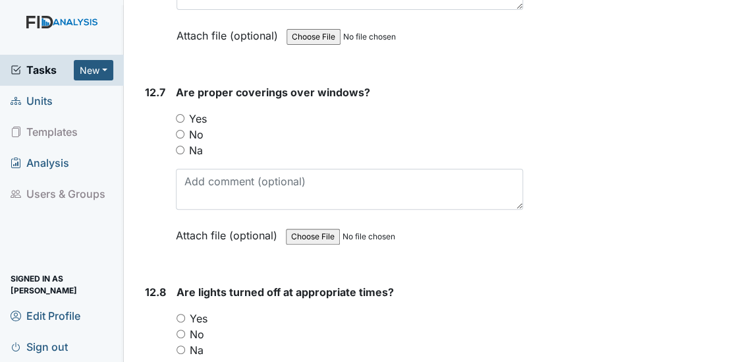
click at [178, 114] on input "Yes" at bounding box center [180, 118] width 9 height 9
radio input "true"
click at [180, 314] on input "Yes" at bounding box center [181, 318] width 9 height 9
radio input "true"
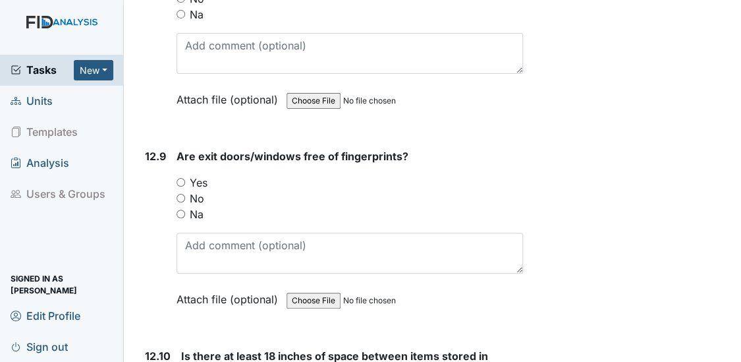
scroll to position [22877, 0]
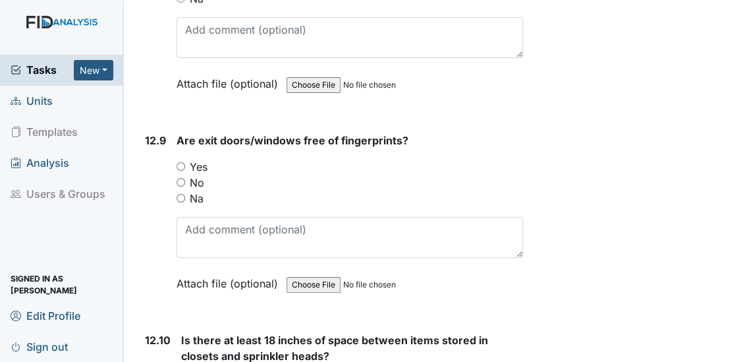
click at [181, 162] on input "Yes" at bounding box center [181, 166] width 9 height 9
radio input "true"
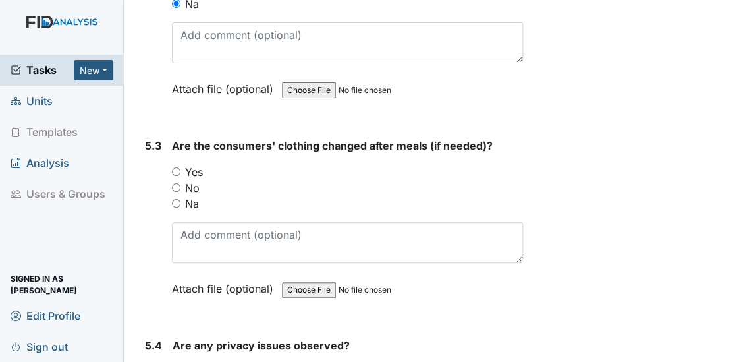
scroll to position [6108, 0]
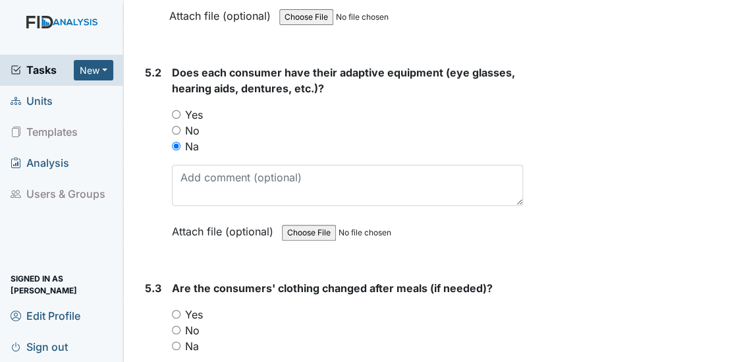
click at [174, 310] on input "Yes" at bounding box center [176, 314] width 9 height 9
radio input "true"
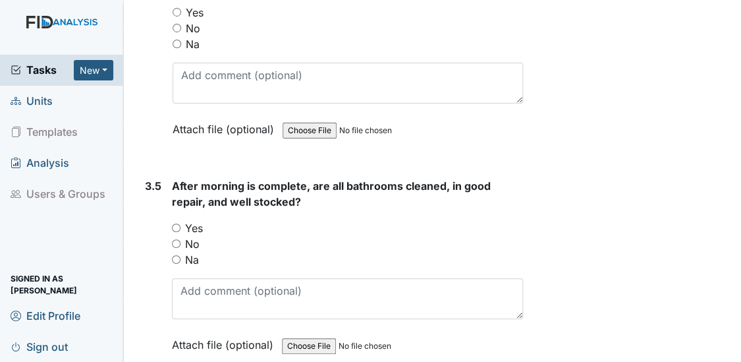
scroll to position [4302, 0]
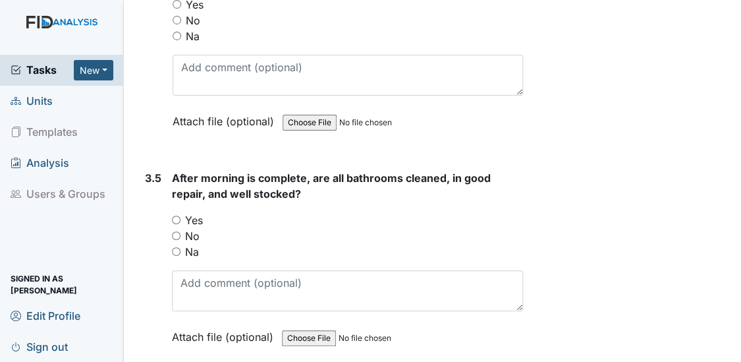
click at [177, 215] on input "Yes" at bounding box center [176, 219] width 9 height 9
radio input "true"
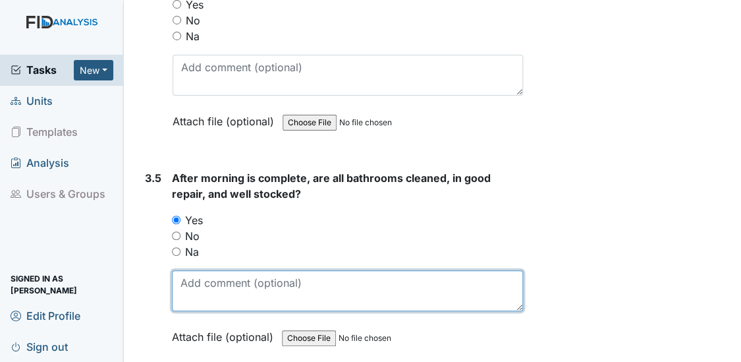
click at [186, 270] on textarea at bounding box center [348, 290] width 352 height 41
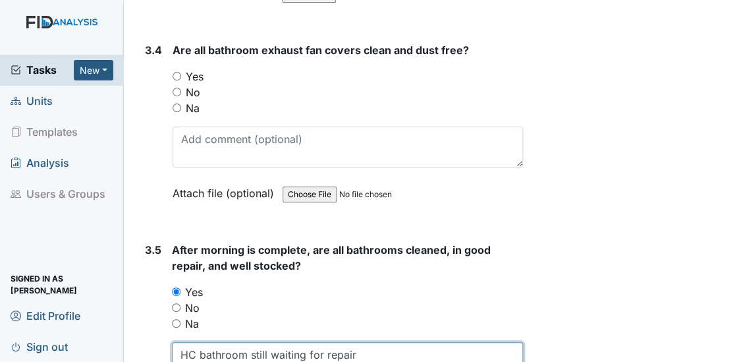
scroll to position [4206, 0]
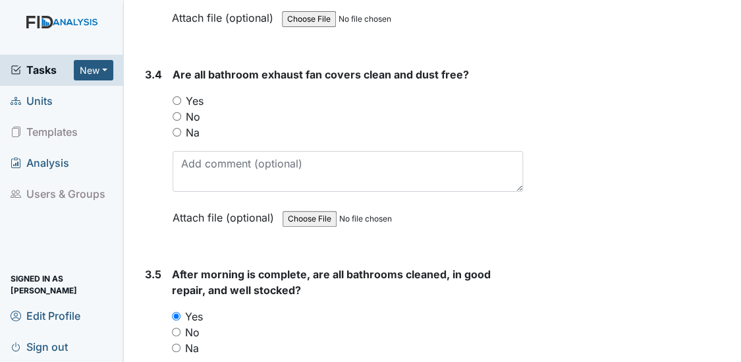
type textarea "HC bathroom still waiting for repair"
click at [175, 96] on input "Yes" at bounding box center [177, 100] width 9 height 9
radio input "true"
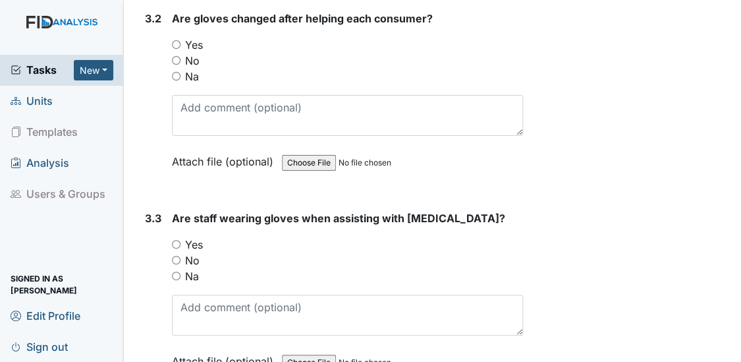
scroll to position [3855, 0]
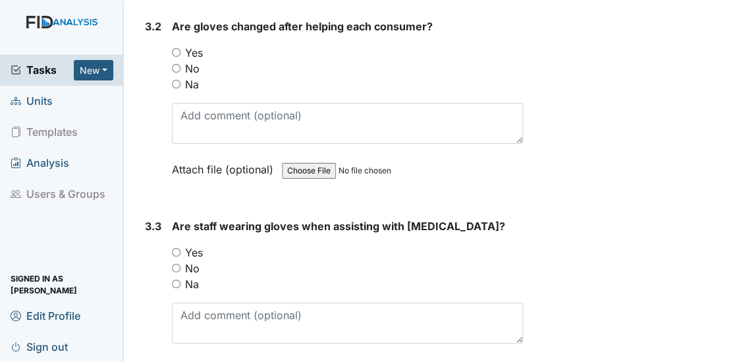
click at [177, 248] on input "Yes" at bounding box center [176, 252] width 9 height 9
radio input "true"
click at [175, 48] on input "Yes" at bounding box center [176, 52] width 9 height 9
radio input "true"
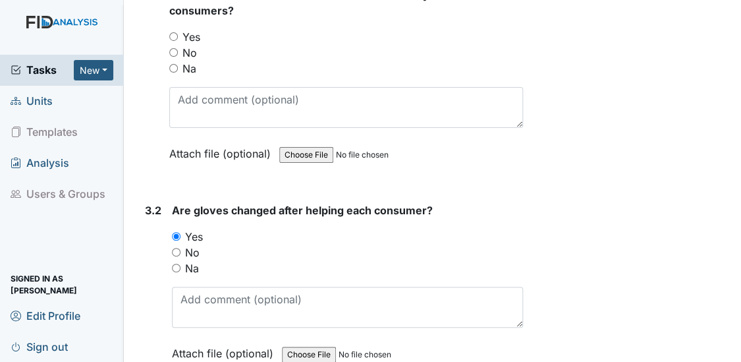
scroll to position [3559, 0]
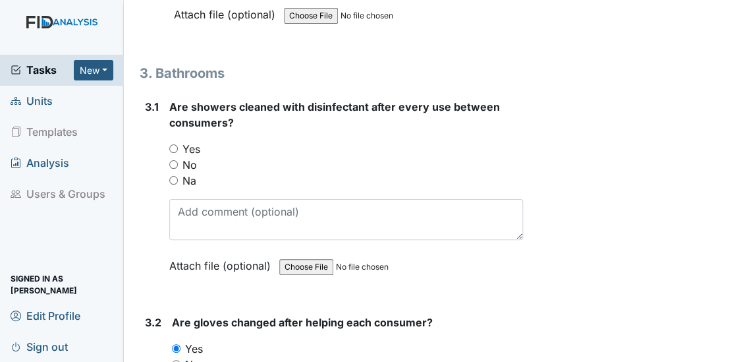
click at [173, 144] on input "Yes" at bounding box center [173, 148] width 9 height 9
radio input "true"
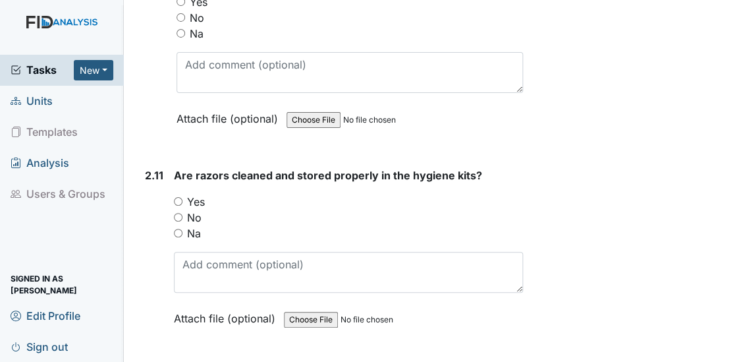
scroll to position [3224, 0]
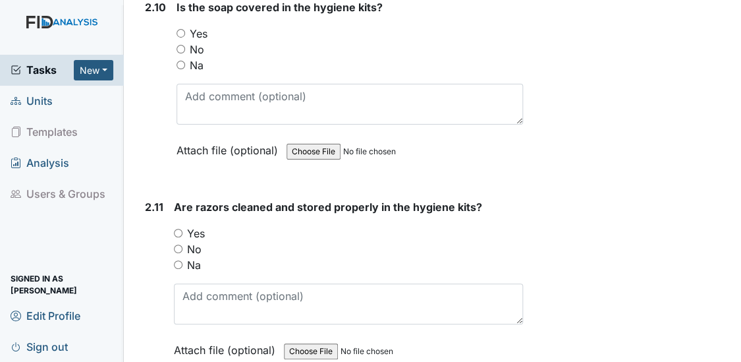
click at [174, 229] on input "Yes" at bounding box center [178, 233] width 9 height 9
radio input "true"
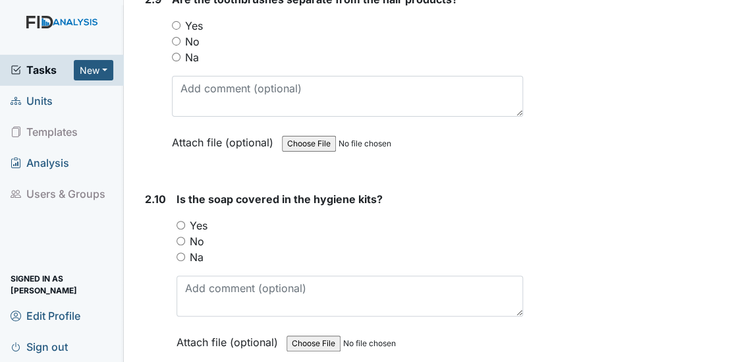
scroll to position [3016, 0]
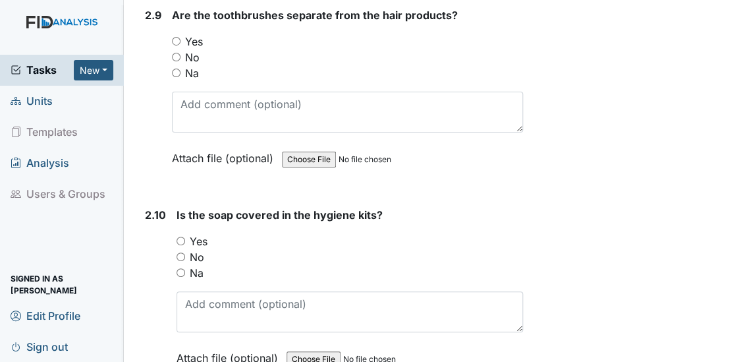
click at [178, 237] on input "Yes" at bounding box center [181, 241] width 9 height 9
radio input "true"
click at [175, 37] on input "Yes" at bounding box center [176, 41] width 9 height 9
radio input "true"
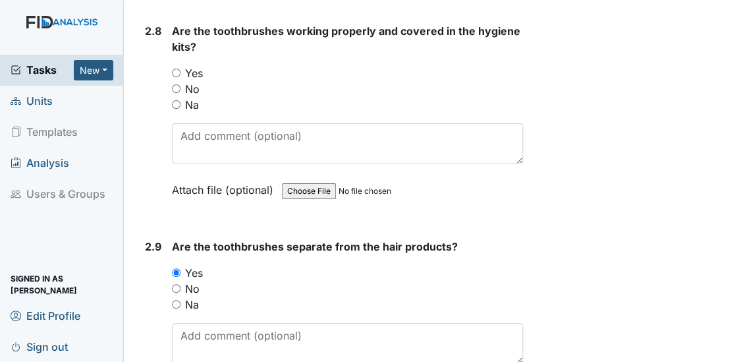
scroll to position [2704, 0]
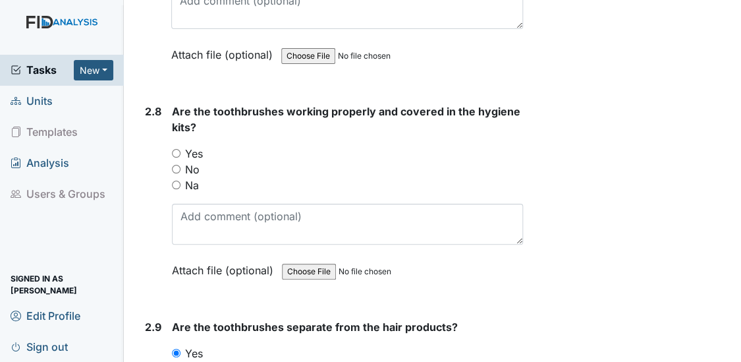
click at [177, 149] on input "Yes" at bounding box center [176, 153] width 9 height 9
radio input "true"
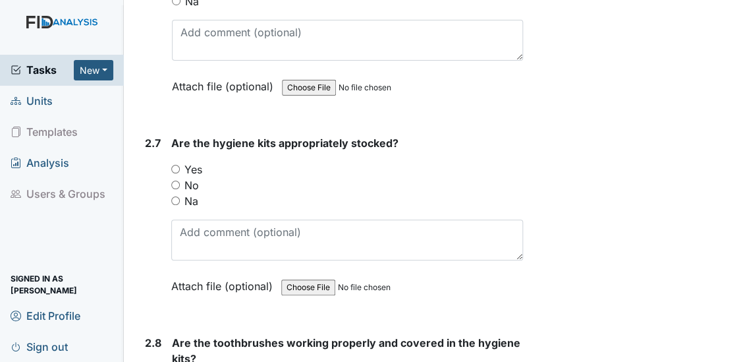
scroll to position [2465, 0]
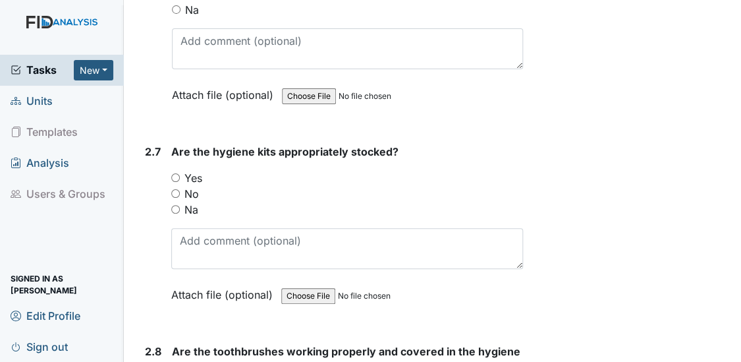
click at [181, 172] on div "Yes" at bounding box center [347, 178] width 353 height 16
drag, startPoint x: 181, startPoint y: 172, endPoint x: 173, endPoint y: 166, distance: 9.9
click at [173, 173] on input "Yes" at bounding box center [175, 177] width 9 height 9
radio input "true"
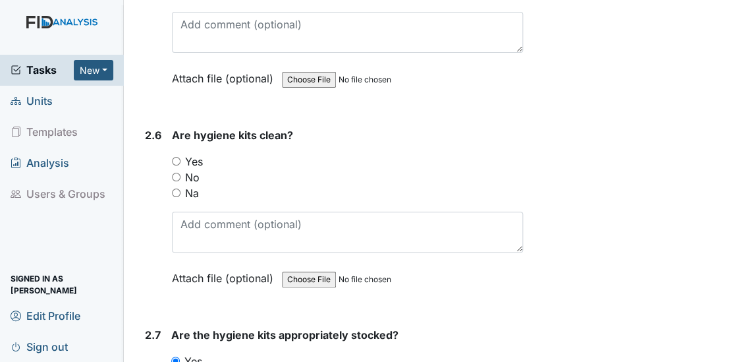
scroll to position [2258, 0]
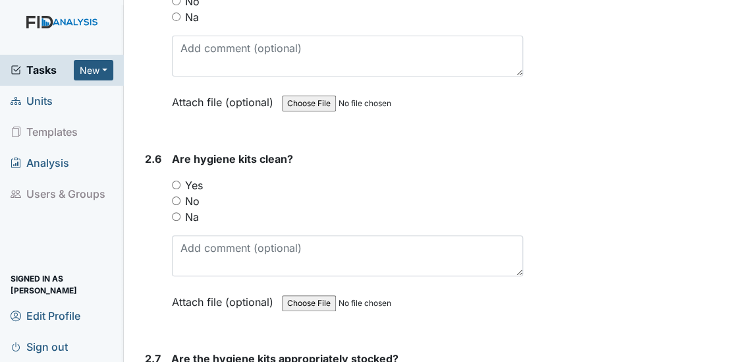
click at [176, 181] on input "Yes" at bounding box center [176, 185] width 9 height 9
radio input "true"
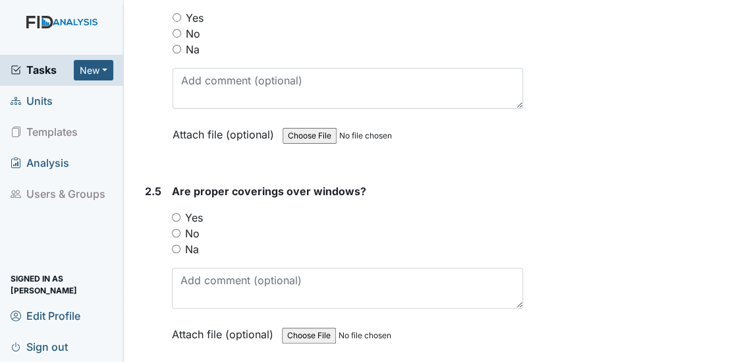
scroll to position [2018, 0]
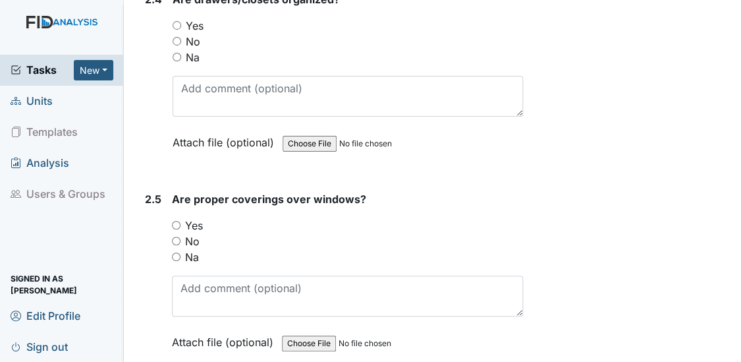
click at [173, 221] on input "Yes" at bounding box center [176, 225] width 9 height 9
radio input "true"
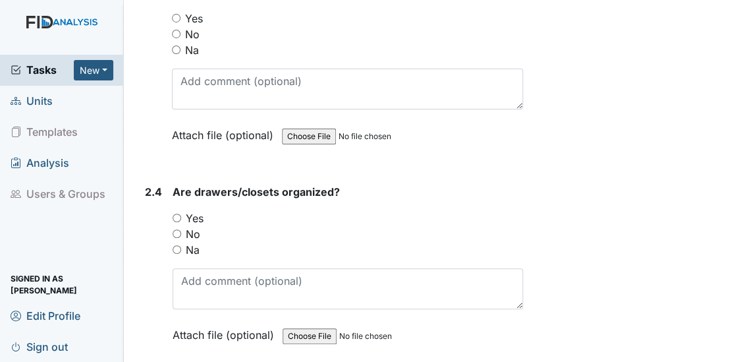
scroll to position [1802, 0]
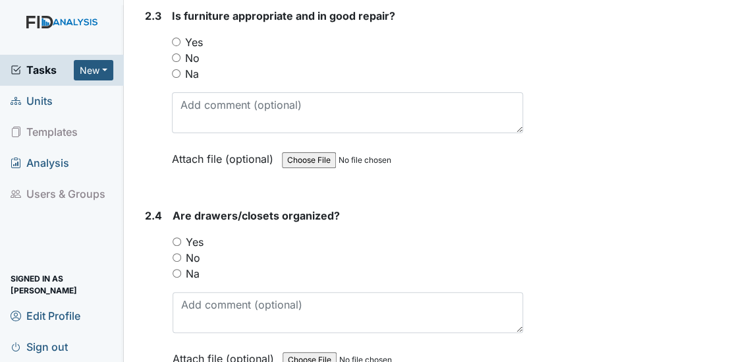
click at [175, 237] on input "Yes" at bounding box center [177, 241] width 9 height 9
radio input "true"
click at [174, 38] on input "Yes" at bounding box center [176, 42] width 9 height 9
radio input "true"
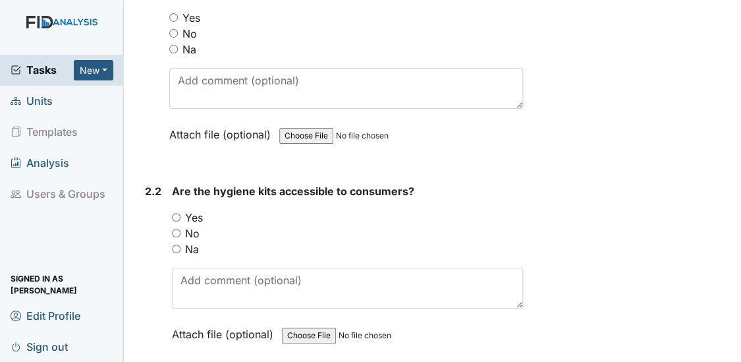
scroll to position [1386, 0]
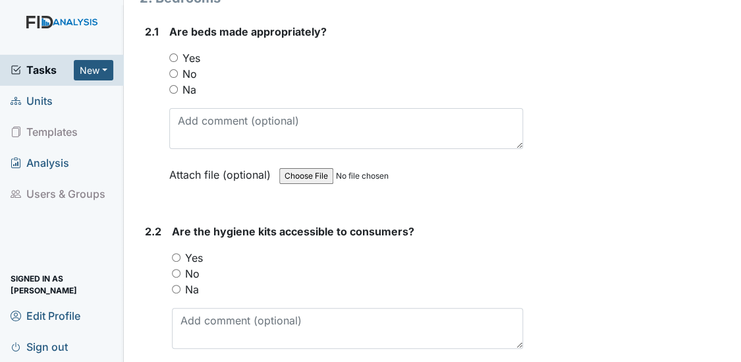
click at [171, 53] on input "Yes" at bounding box center [173, 57] width 9 height 9
radio input "true"
click at [176, 253] on input "Yes" at bounding box center [176, 257] width 9 height 9
radio input "true"
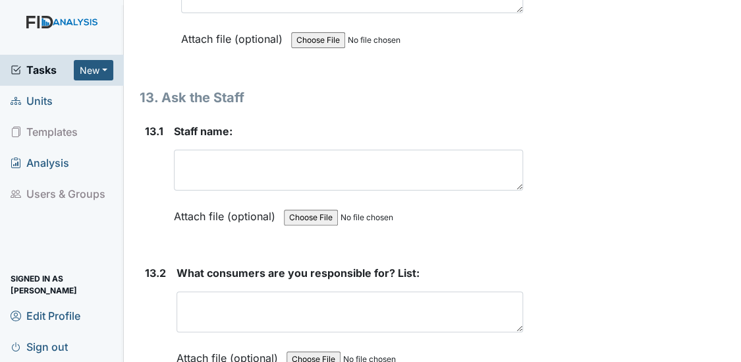
scroll to position [23385, 0]
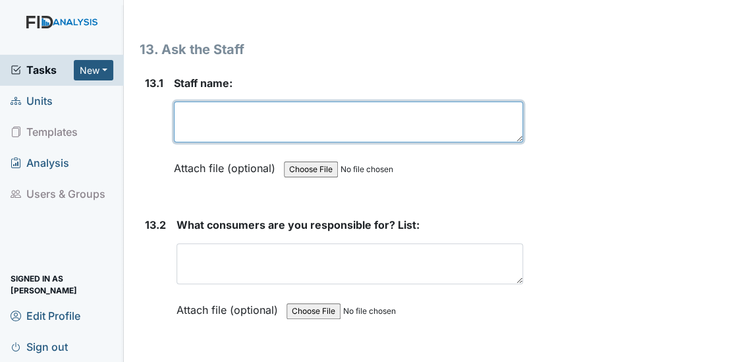
click at [211, 101] on textarea at bounding box center [349, 121] width 350 height 41
type textarea "Delores Coffey"
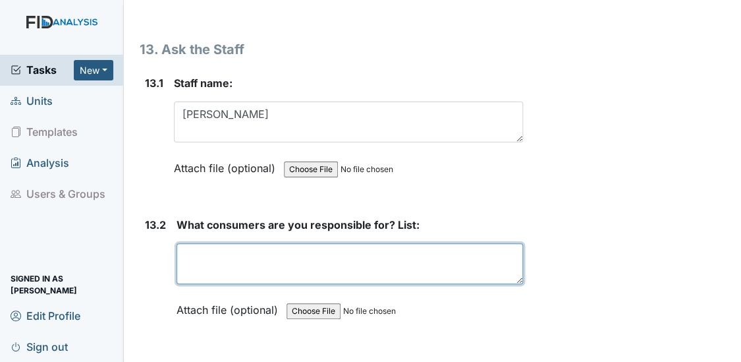
click at [223, 243] on textarea at bounding box center [350, 263] width 347 height 41
type textarea "Jason Mike"
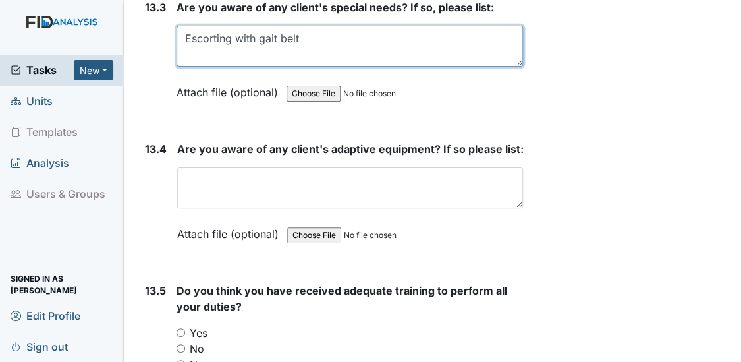
scroll to position [23776, 0]
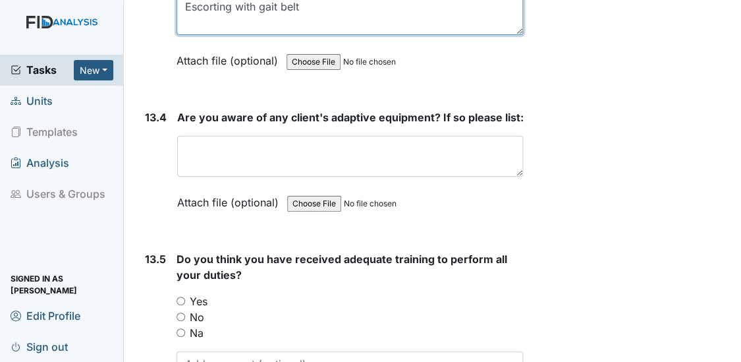
type textarea "Escorting with gait belt"
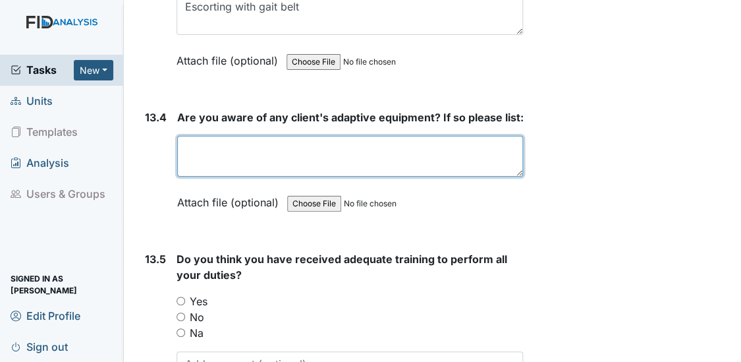
click at [264, 136] on textarea at bounding box center [350, 156] width 347 height 41
type textarea "ZW foot brace, Richard wheelchair, socks, plate guard"
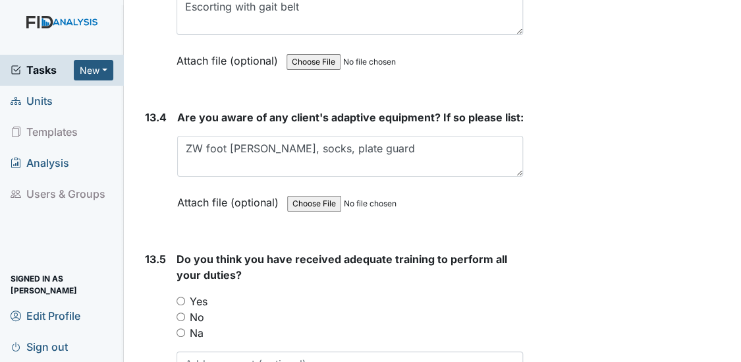
click at [179, 297] on input "Yes" at bounding box center [181, 301] width 9 height 9
radio input "true"
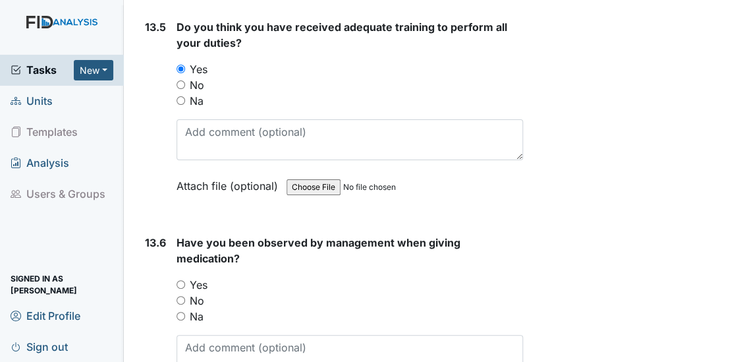
scroll to position [24119, 0]
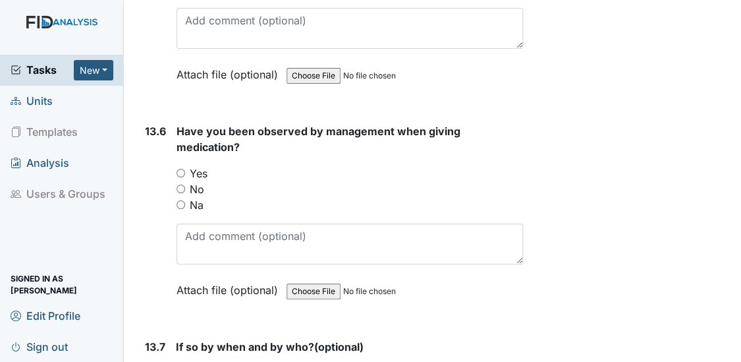
click at [179, 169] on input "Yes" at bounding box center [181, 173] width 9 height 9
radio input "true"
click at [222, 205] on div "Have you been observed by management when giving medication? You must select on…" at bounding box center [350, 215] width 347 height 184
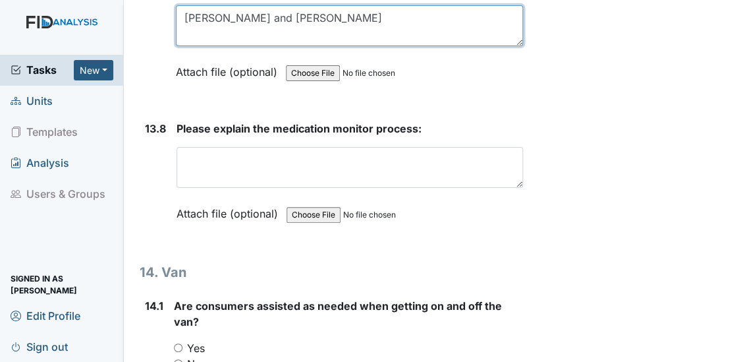
scroll to position [24512, 0]
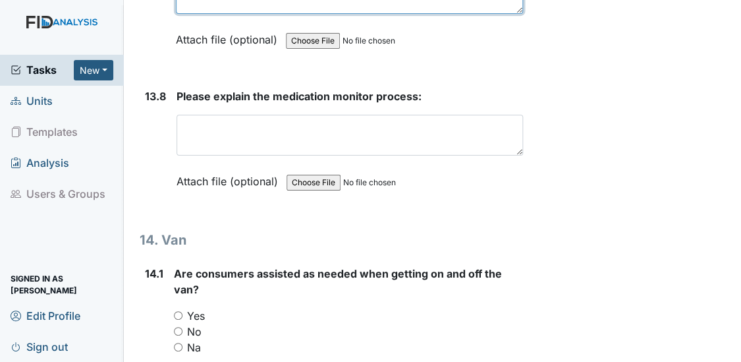
type textarea "Nathan and Lynette"
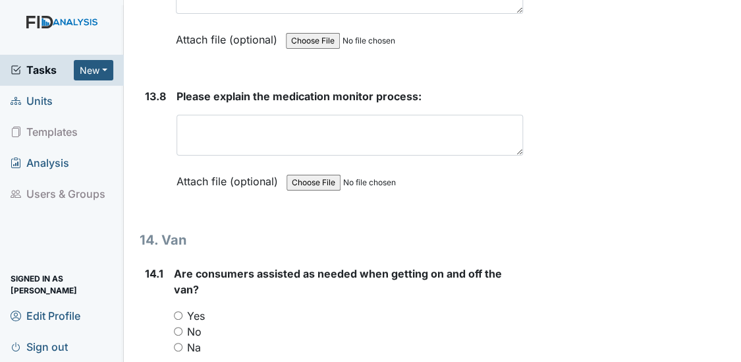
click at [178, 311] on input "Yes" at bounding box center [178, 315] width 9 height 9
radio input "true"
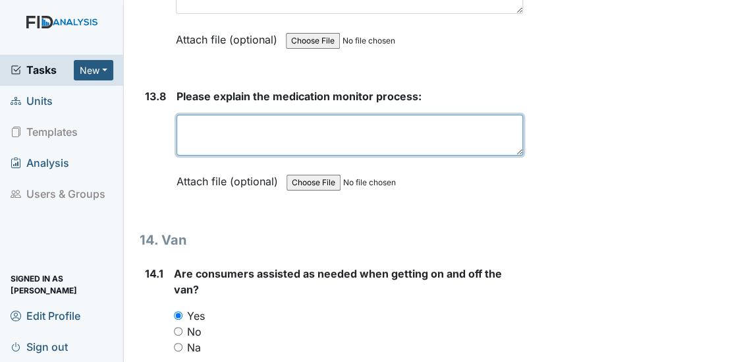
click at [198, 115] on textarea at bounding box center [350, 135] width 347 height 41
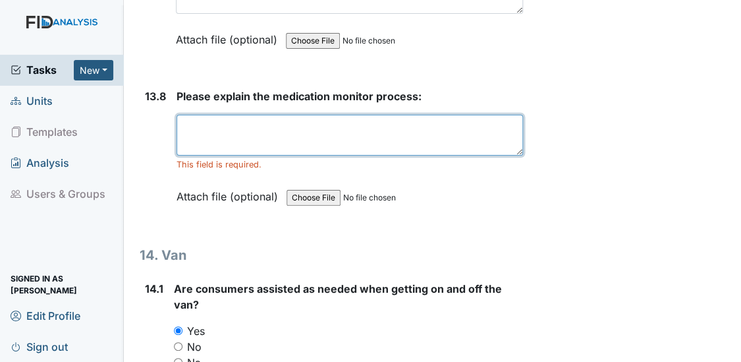
click at [353, 115] on textarea at bounding box center [350, 135] width 347 height 41
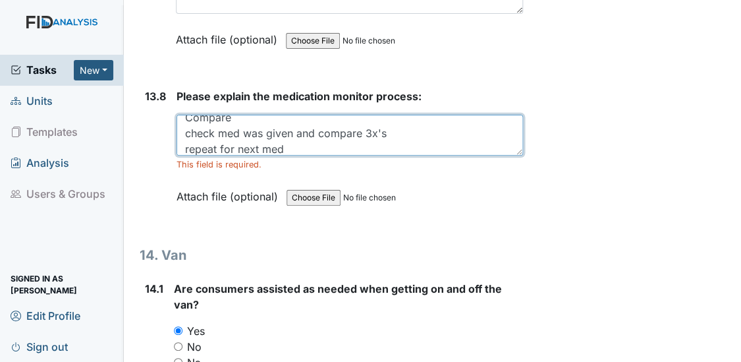
click at [182, 115] on textarea "Take keys pull basket and MAR Compare check med was given and compare 3x's repe…" at bounding box center [350, 135] width 347 height 41
click at [195, 115] on textarea "Take keys pull basket and MAR Compare check med was given and compare 3x's repe…" at bounding box center [350, 135] width 347 height 41
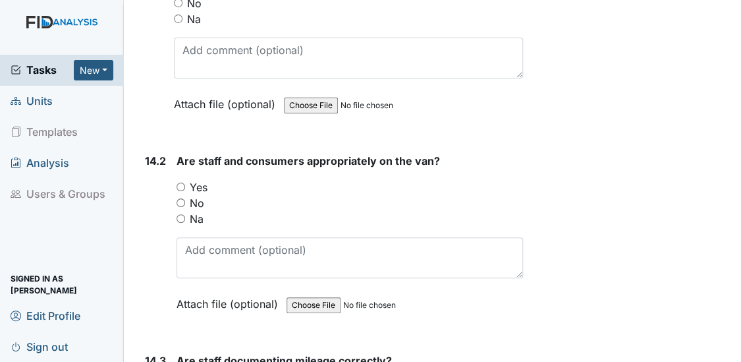
scroll to position [24935, 0]
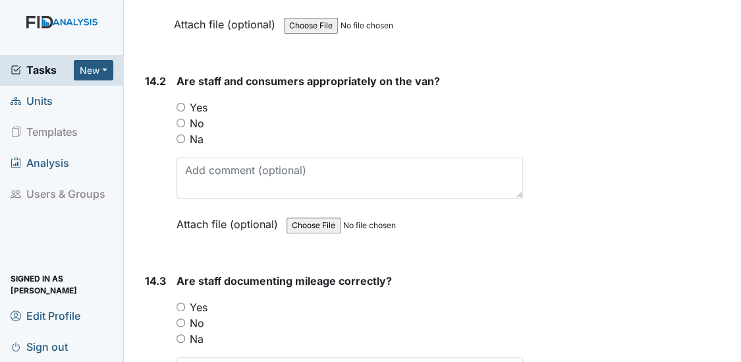
type textarea "Take keys pull basket and MAR Compare check med was given and compare 3x's High…"
click at [179, 103] on input "Yes" at bounding box center [181, 107] width 9 height 9
radio input "true"
click at [179, 302] on input "Yes" at bounding box center [181, 306] width 9 height 9
radio input "true"
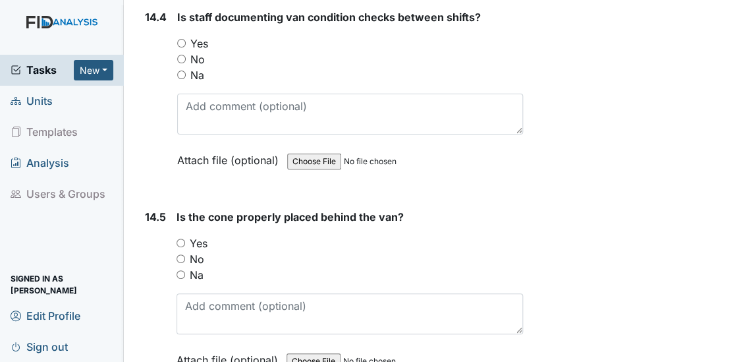
scroll to position [25374, 0]
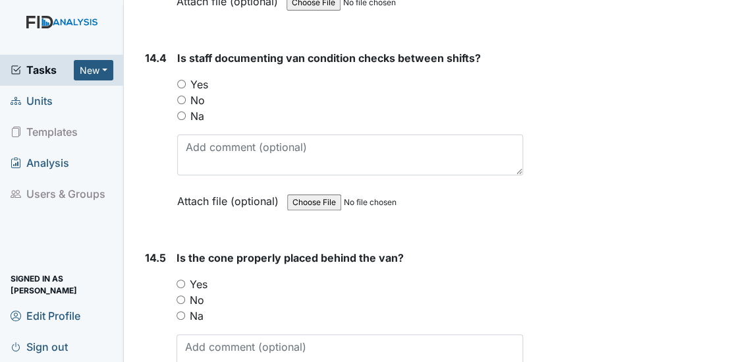
scroll to position [25350, 0]
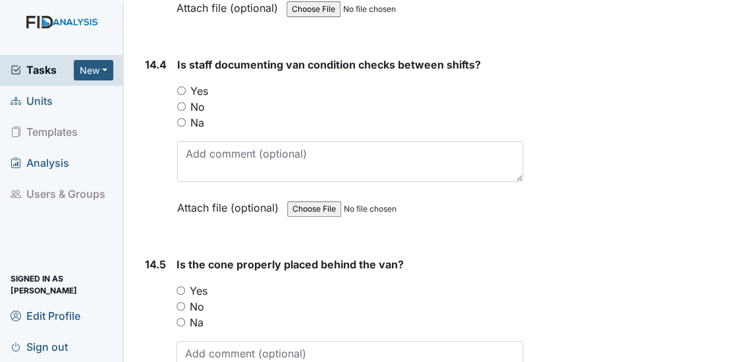
click at [181, 86] on input "Yes" at bounding box center [181, 90] width 9 height 9
radio input "true"
click at [180, 286] on input "Yes" at bounding box center [181, 290] width 9 height 9
radio input "true"
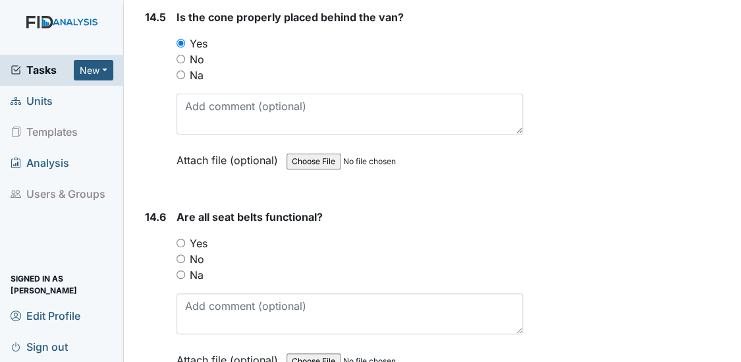
scroll to position [25654, 0]
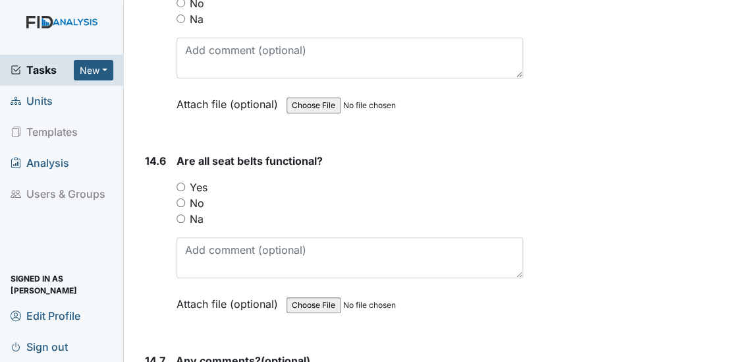
click at [178, 183] on input "Yes" at bounding box center [181, 187] width 9 height 9
radio input "true"
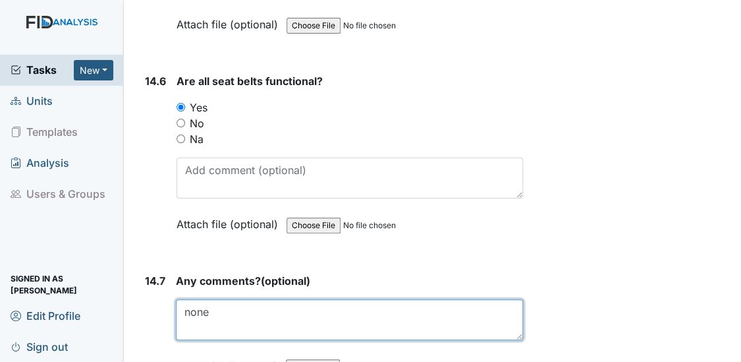
scroll to position [25757, 0]
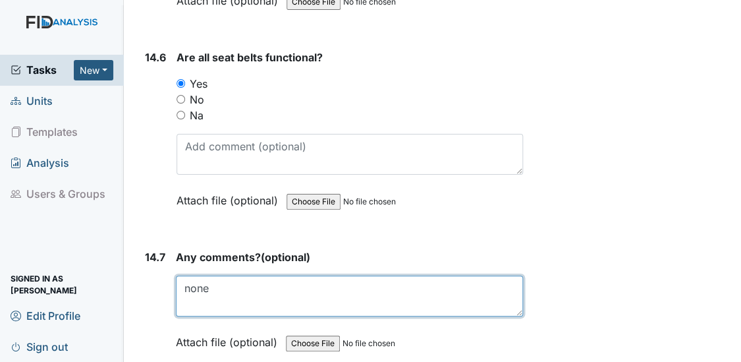
type textarea "none"
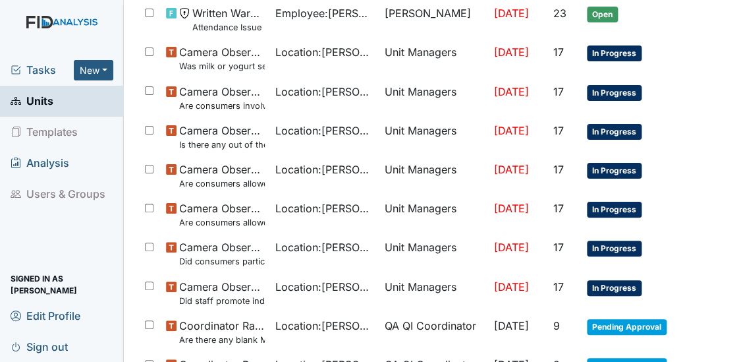
scroll to position [260, 0]
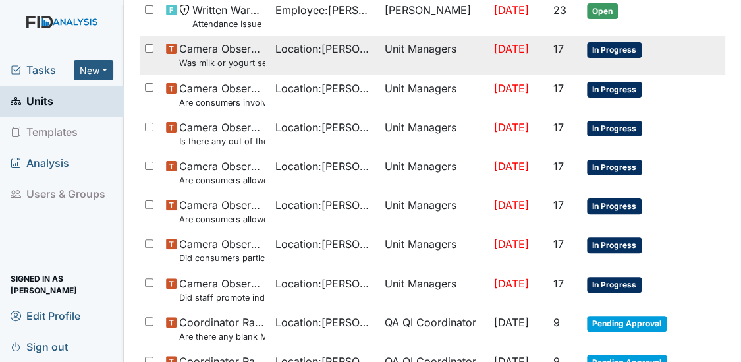
click at [296, 57] on span "Location : Dixon Rd." at bounding box center [324, 49] width 99 height 16
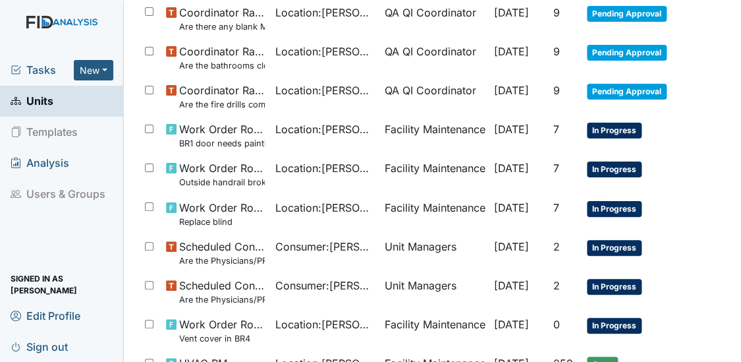
scroll to position [580, 0]
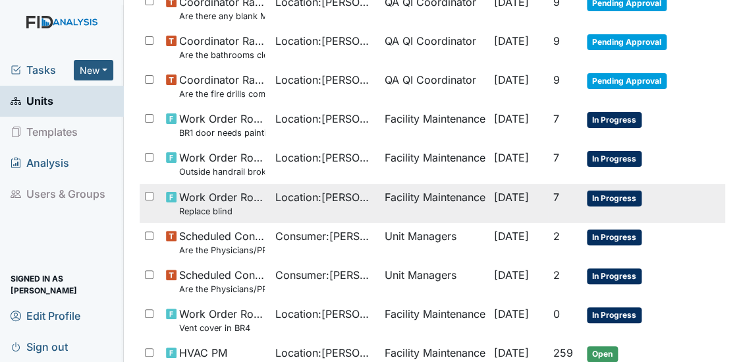
click at [190, 217] on span "Work Order Routine Replace blind" at bounding box center [222, 203] width 86 height 28
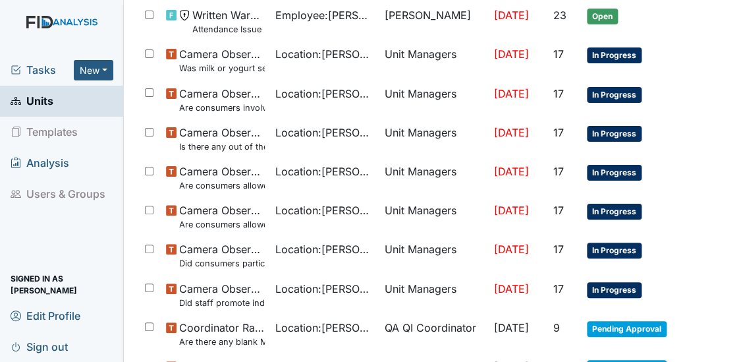
scroll to position [0, 0]
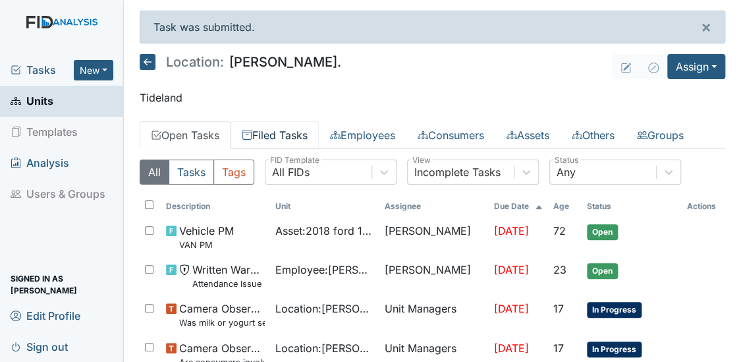
click at [261, 134] on link "Filed Tasks" at bounding box center [275, 135] width 88 height 28
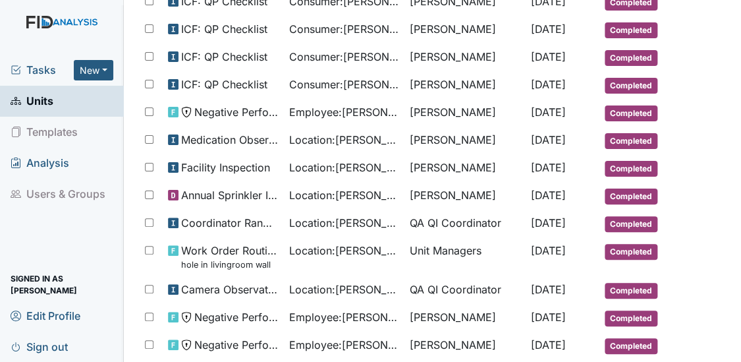
scroll to position [440, 0]
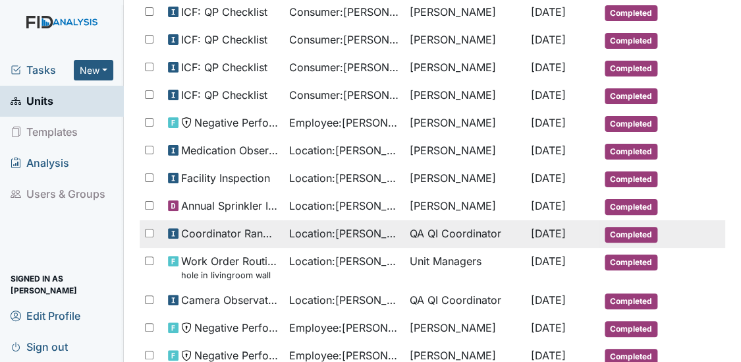
click at [202, 241] on span "Coordinator Random" at bounding box center [230, 233] width 98 height 16
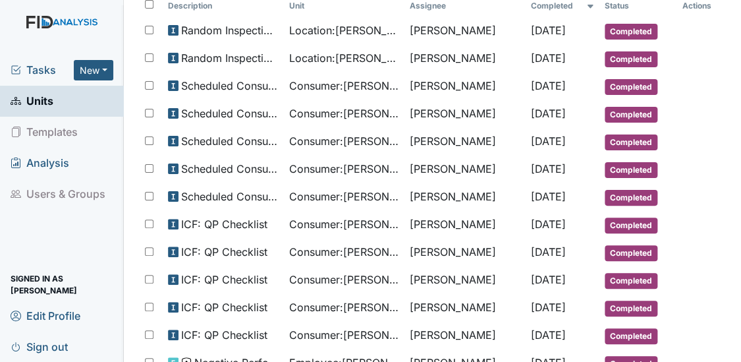
scroll to position [177, 0]
